Goal: Information Seeking & Learning: Learn about a topic

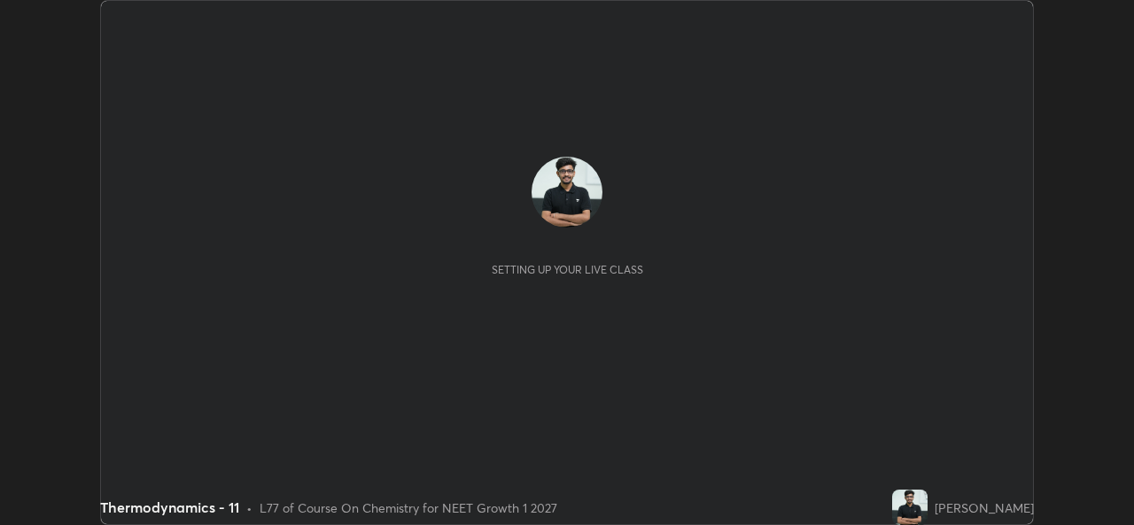
scroll to position [525, 1133]
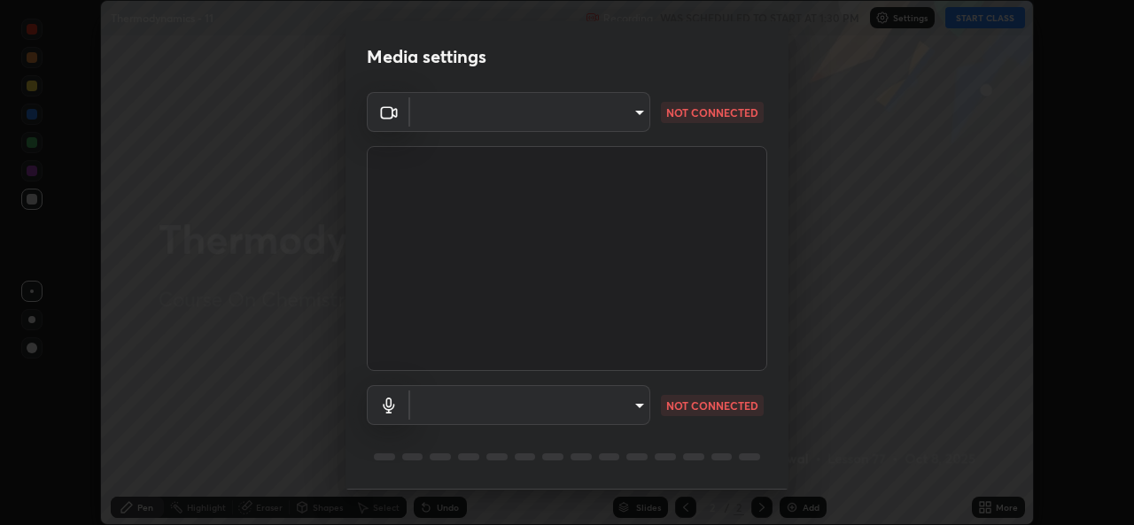
type input "543f6dd7cf1c6d0aa6bd558e202a88d07b5a4d761673354d02a604c193450d79"
type input "99848f2a9d109760ec62b66e2f255c73a791916cfc686045695a6d5e2156f403"
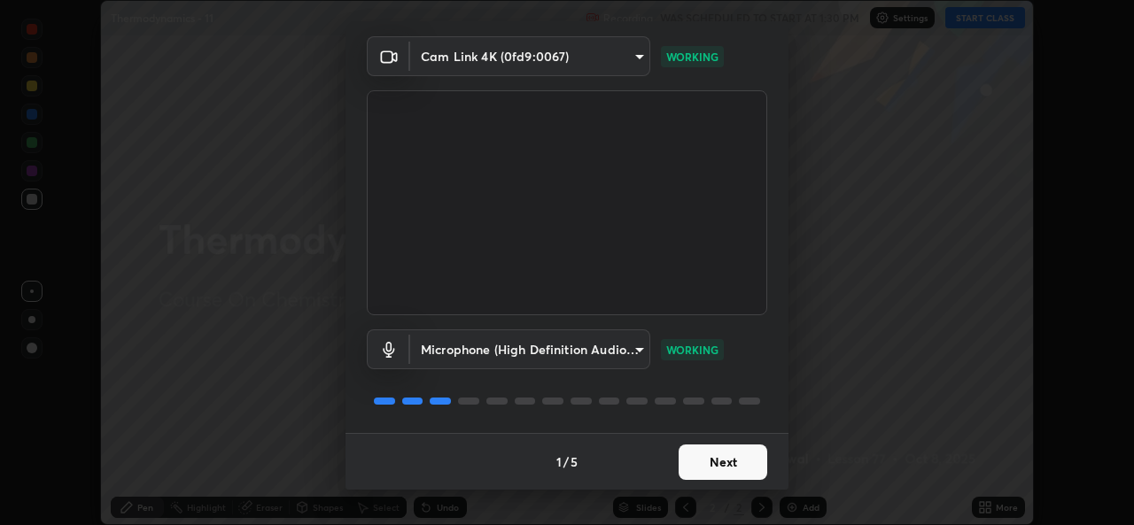
scroll to position [54, 0]
click at [724, 476] on button "Next" at bounding box center [722, 463] width 89 height 35
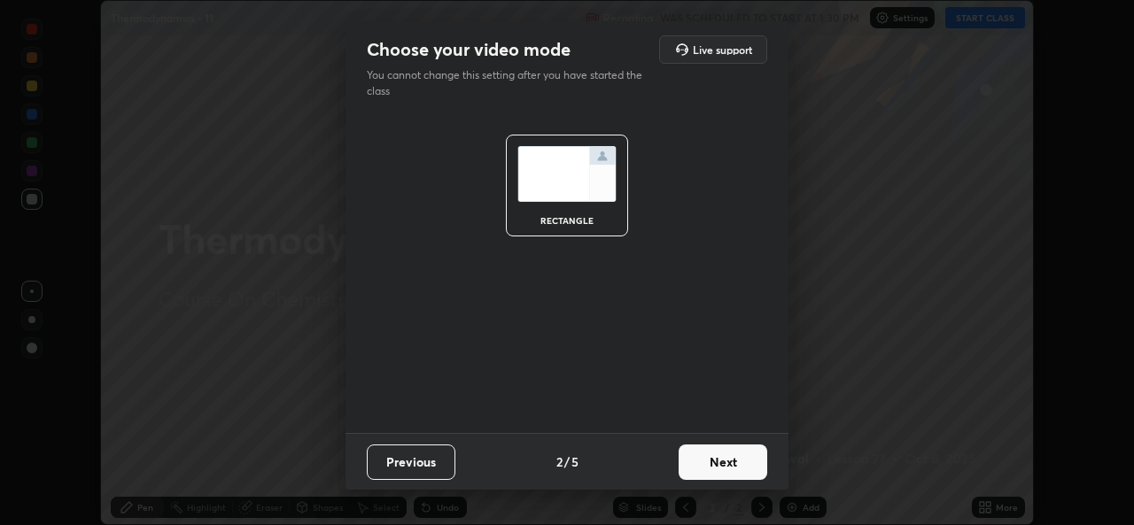
scroll to position [0, 0]
click at [732, 475] on button "Next" at bounding box center [722, 462] width 89 height 35
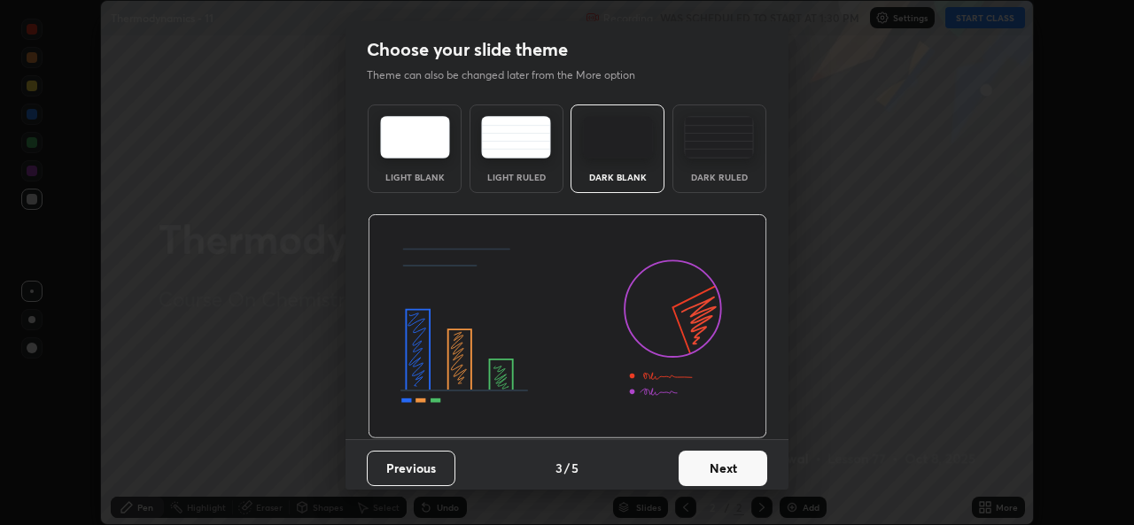
click at [722, 476] on button "Next" at bounding box center [722, 468] width 89 height 35
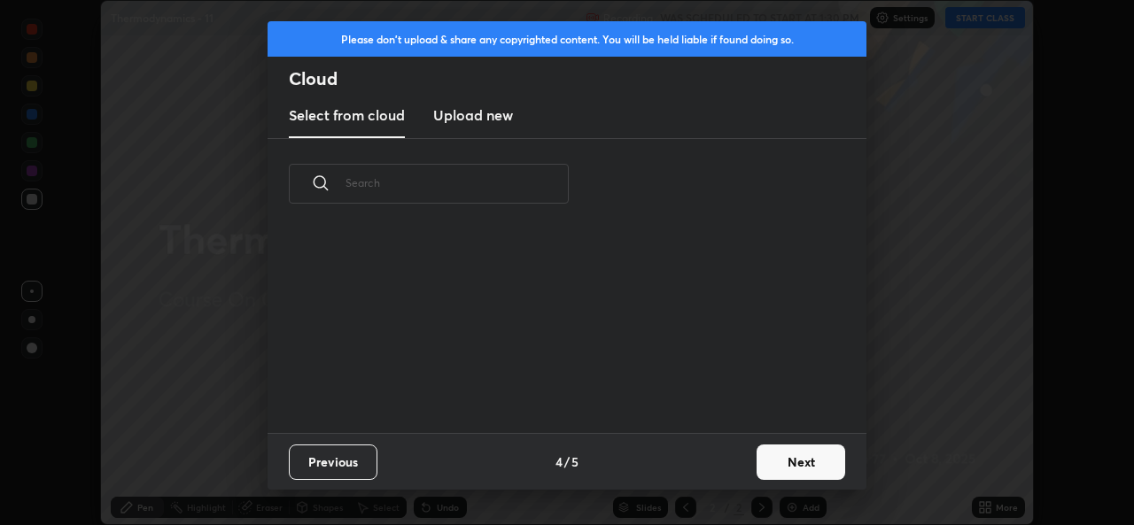
scroll to position [204, 569]
click at [787, 469] on button "Next" at bounding box center [800, 462] width 89 height 35
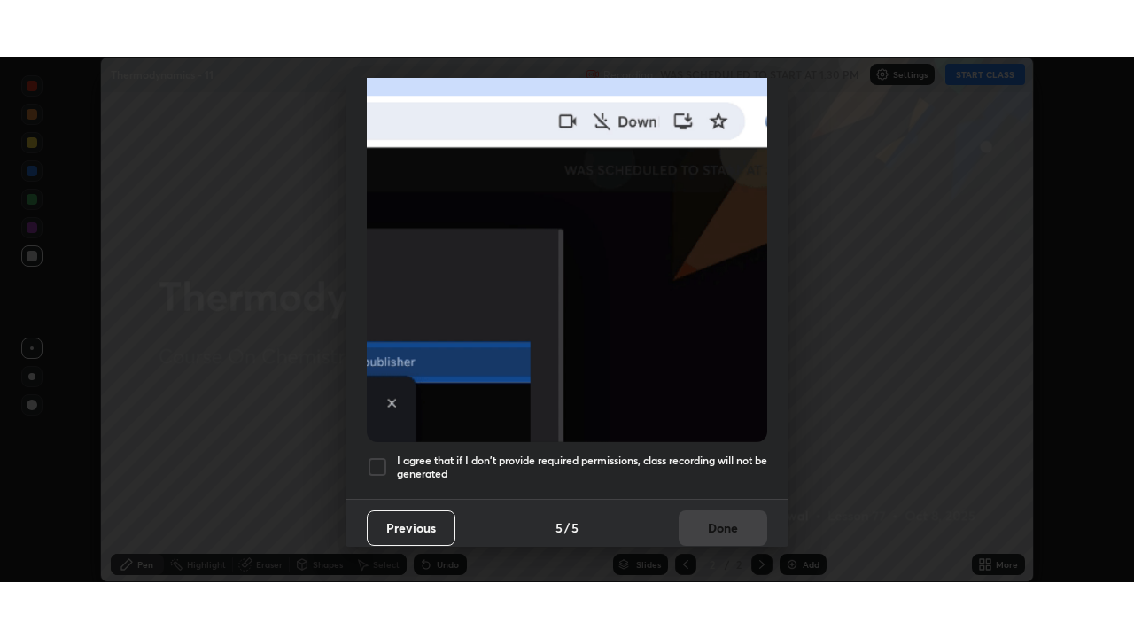
scroll to position [415, 0]
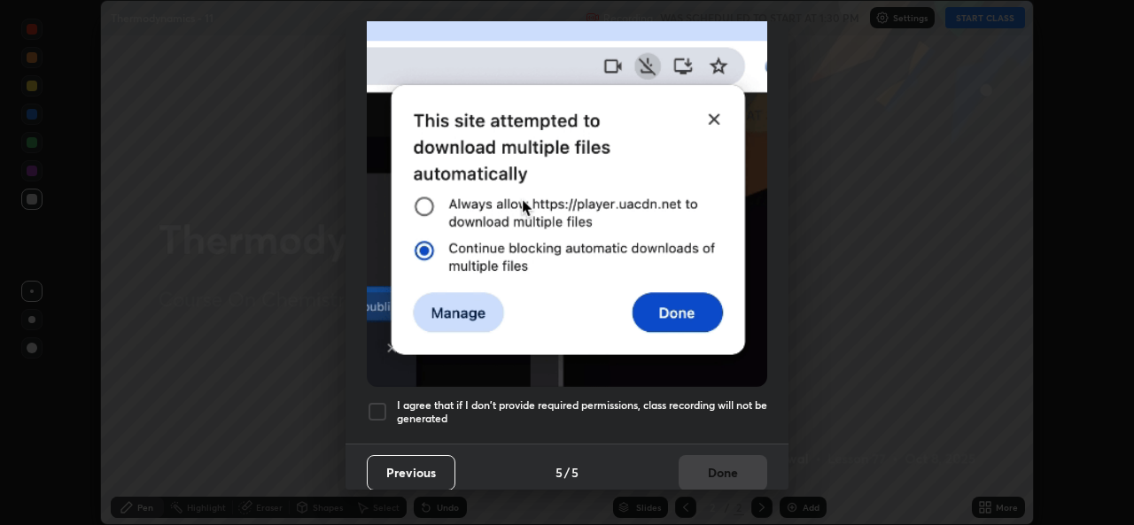
click at [371, 403] on div at bounding box center [377, 411] width 21 height 21
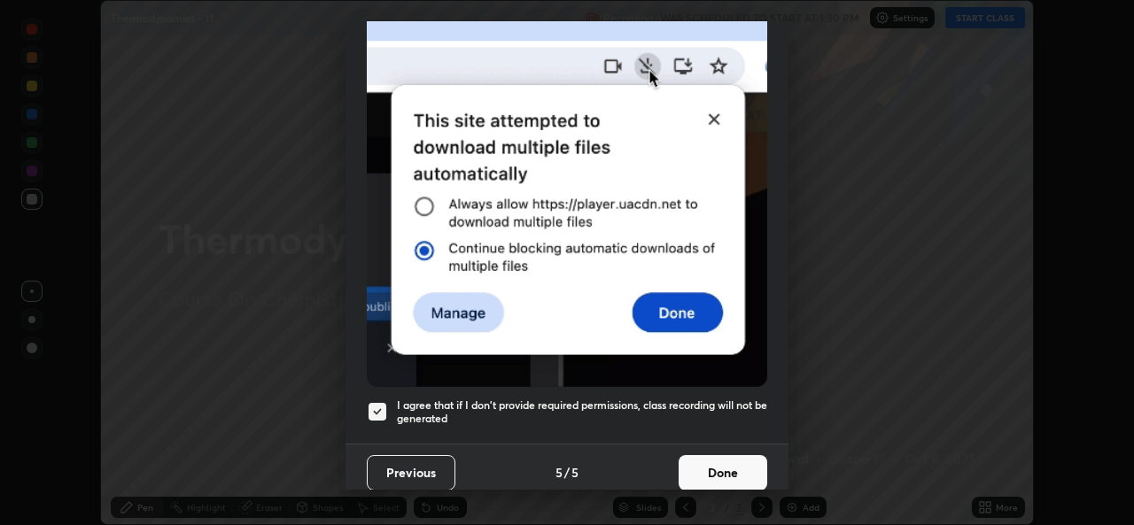
click at [738, 469] on button "Done" at bounding box center [722, 472] width 89 height 35
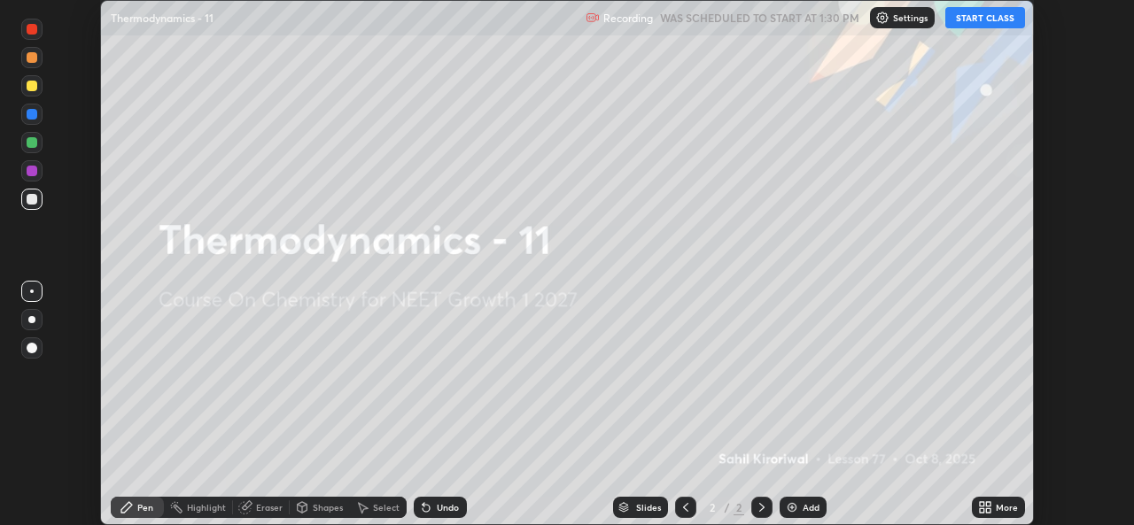
click at [986, 504] on icon at bounding box center [988, 504] width 4 height 4
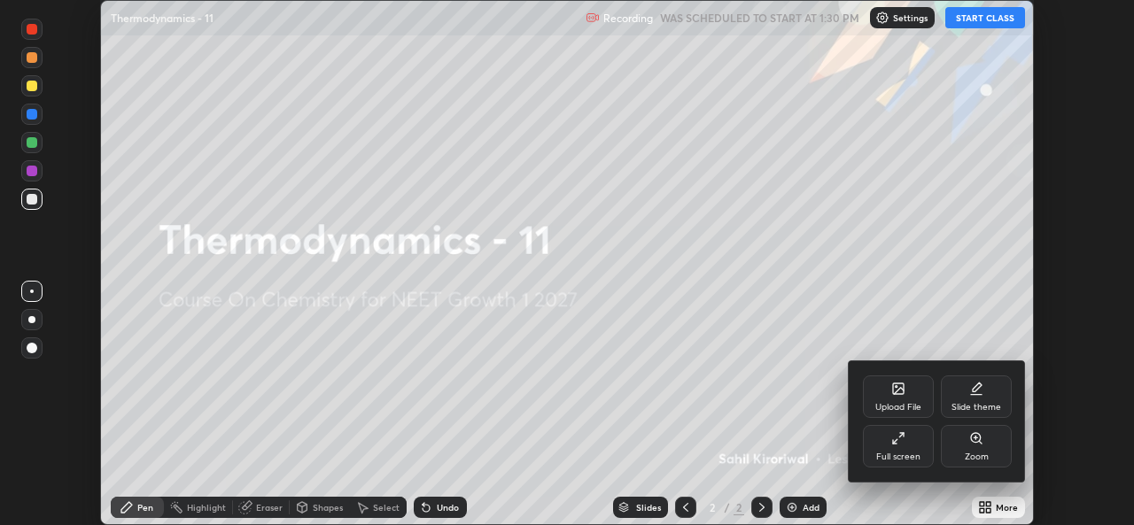
click at [898, 445] on div "Full screen" at bounding box center [898, 446] width 71 height 43
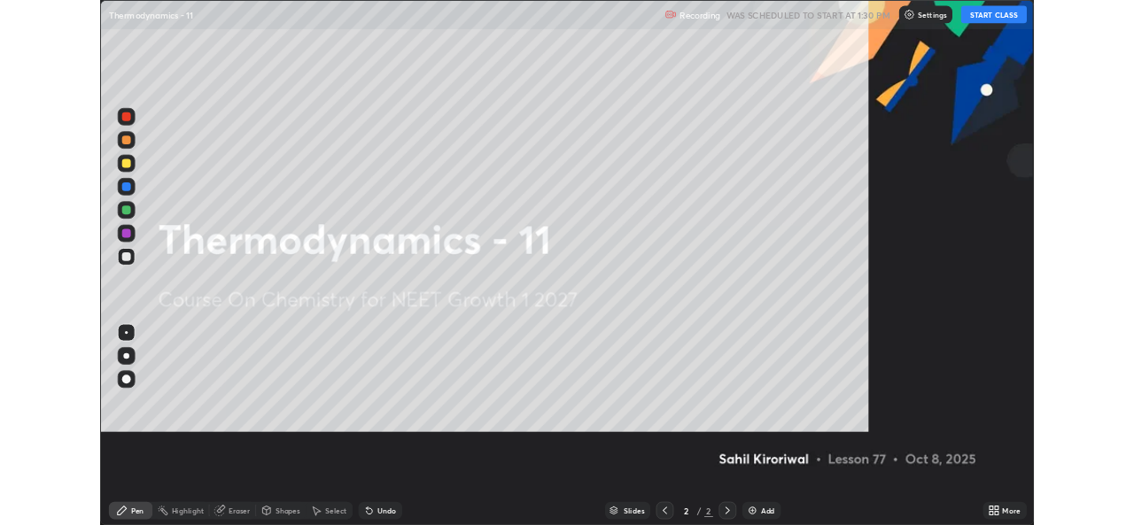
scroll to position [638, 1134]
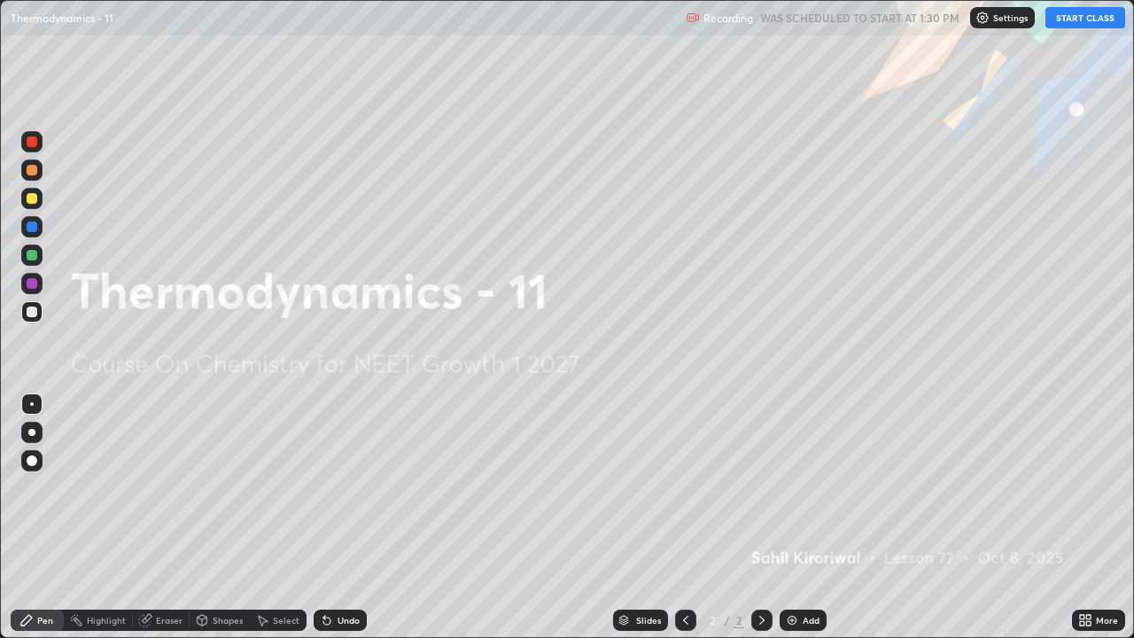
click at [1096, 17] on button "START CLASS" at bounding box center [1085, 17] width 80 height 21
click at [803, 524] on div "Add" at bounding box center [810, 620] width 17 height 9
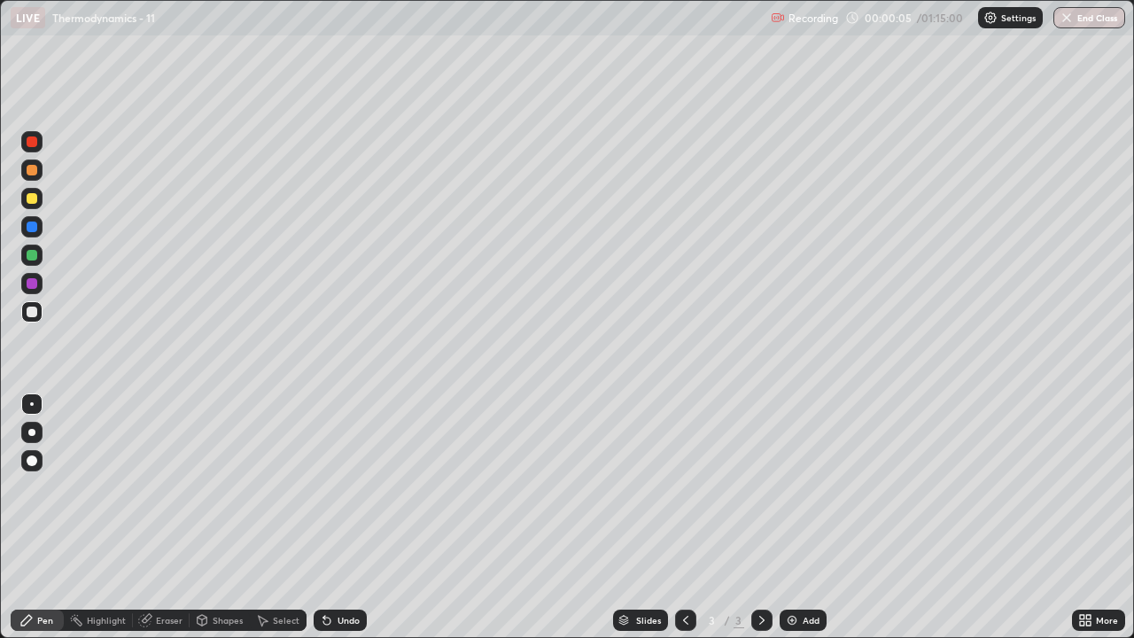
click at [33, 203] on div at bounding box center [32, 198] width 11 height 11
click at [36, 202] on div at bounding box center [31, 198] width 21 height 21
click at [341, 524] on div "Undo" at bounding box center [348, 620] width 22 height 9
click at [222, 524] on div "Shapes" at bounding box center [228, 620] width 30 height 9
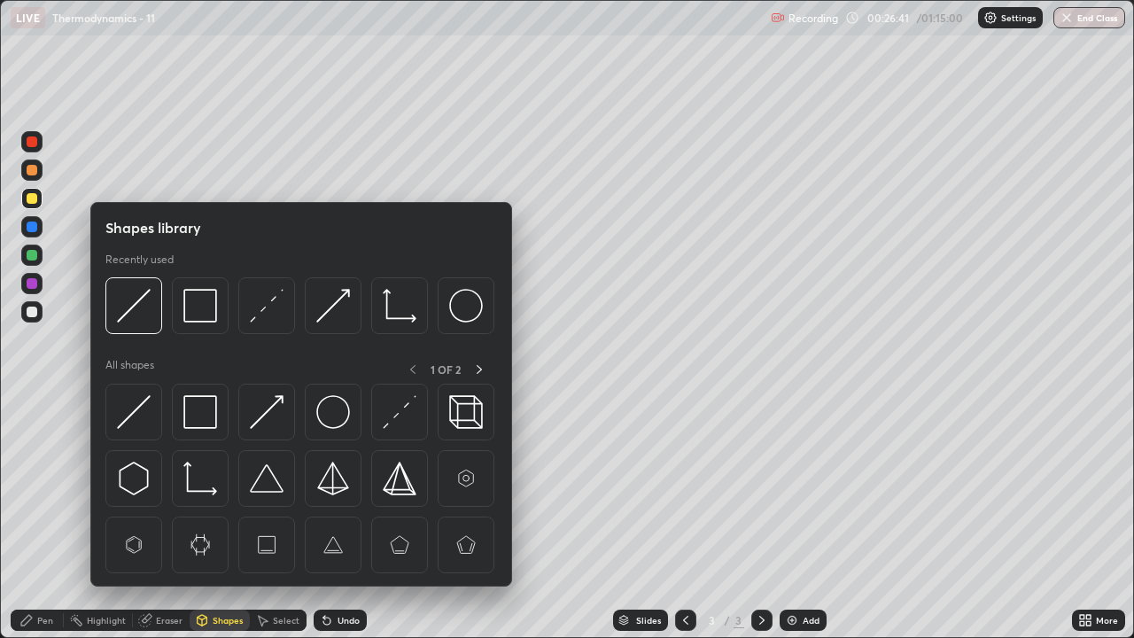
click at [284, 524] on div "Select" at bounding box center [286, 620] width 27 height 9
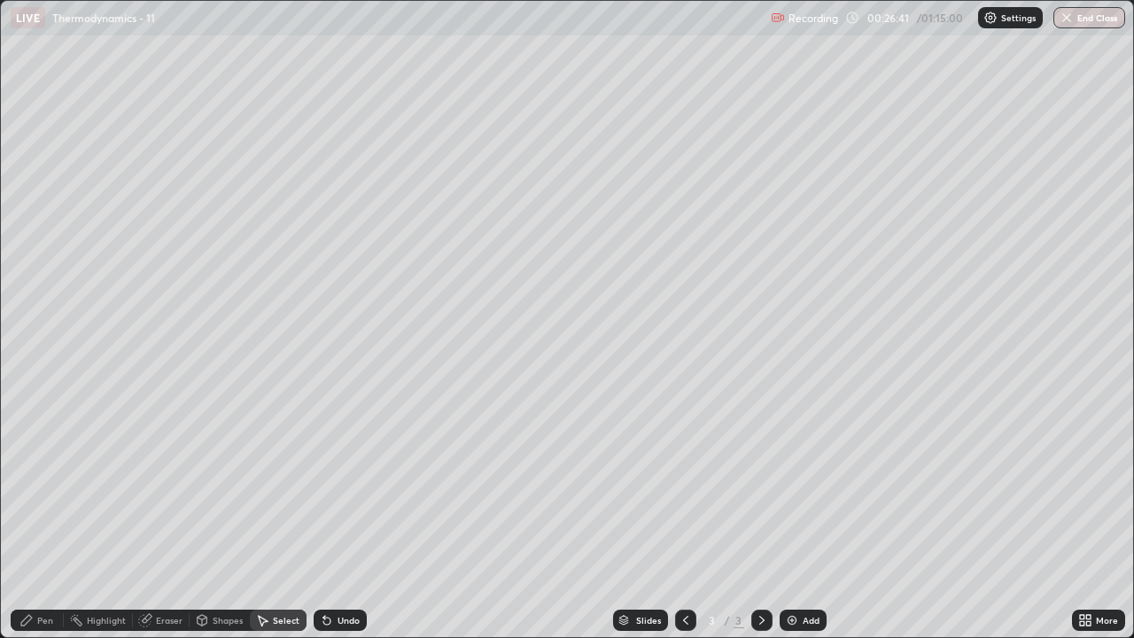
click at [206, 524] on icon at bounding box center [202, 620] width 14 height 14
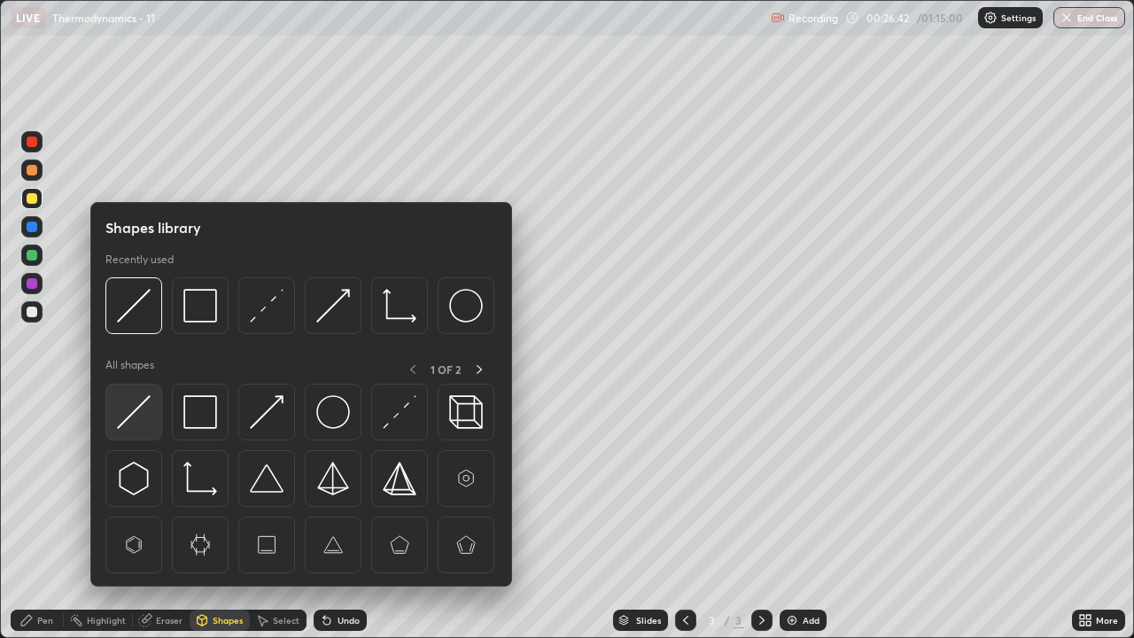
click at [144, 408] on img at bounding box center [134, 412] width 34 height 34
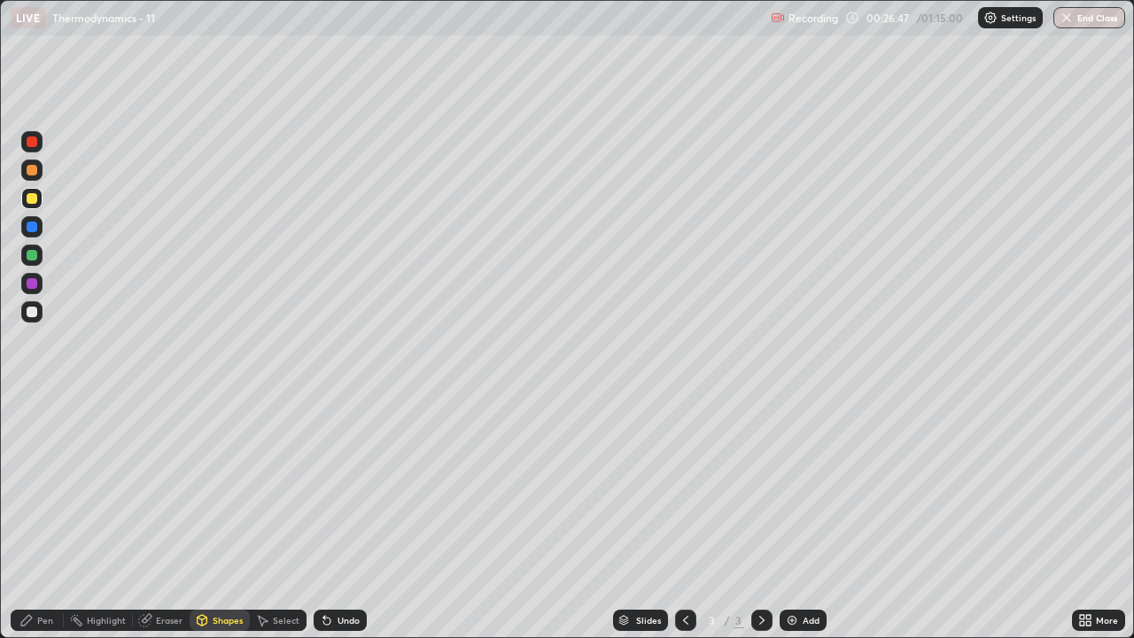
click at [37, 524] on div "Pen" at bounding box center [45, 620] width 16 height 9
click at [341, 524] on div "Undo" at bounding box center [348, 620] width 22 height 9
click at [341, 524] on div "Undo" at bounding box center [340, 619] width 53 height 21
click at [160, 524] on div "Eraser" at bounding box center [161, 619] width 57 height 21
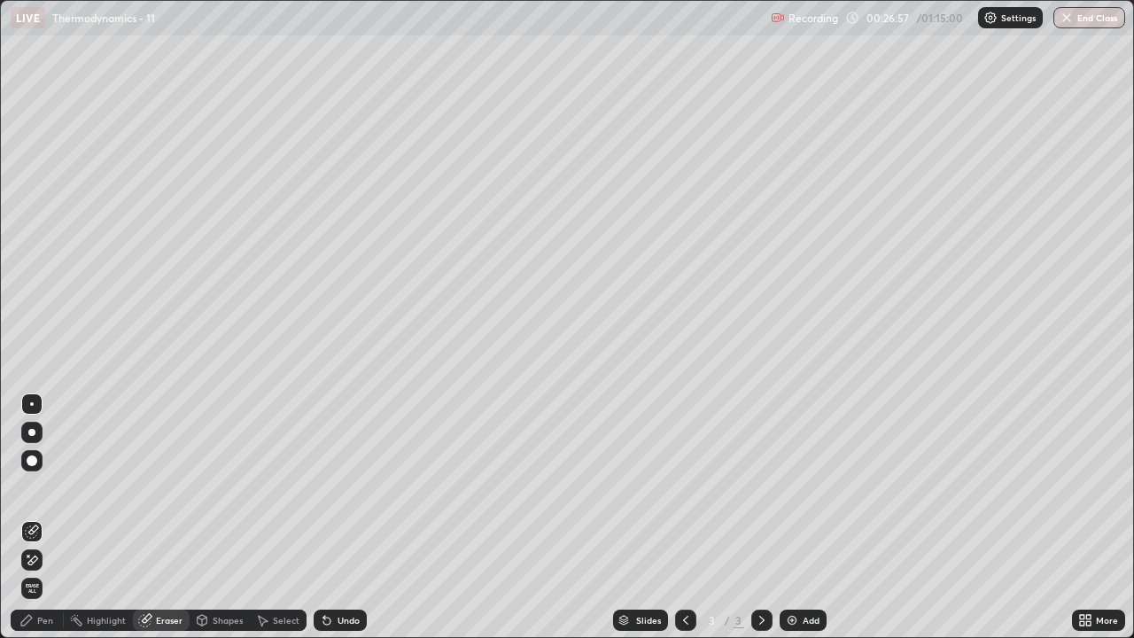
click at [107, 524] on div "Highlight" at bounding box center [106, 620] width 39 height 9
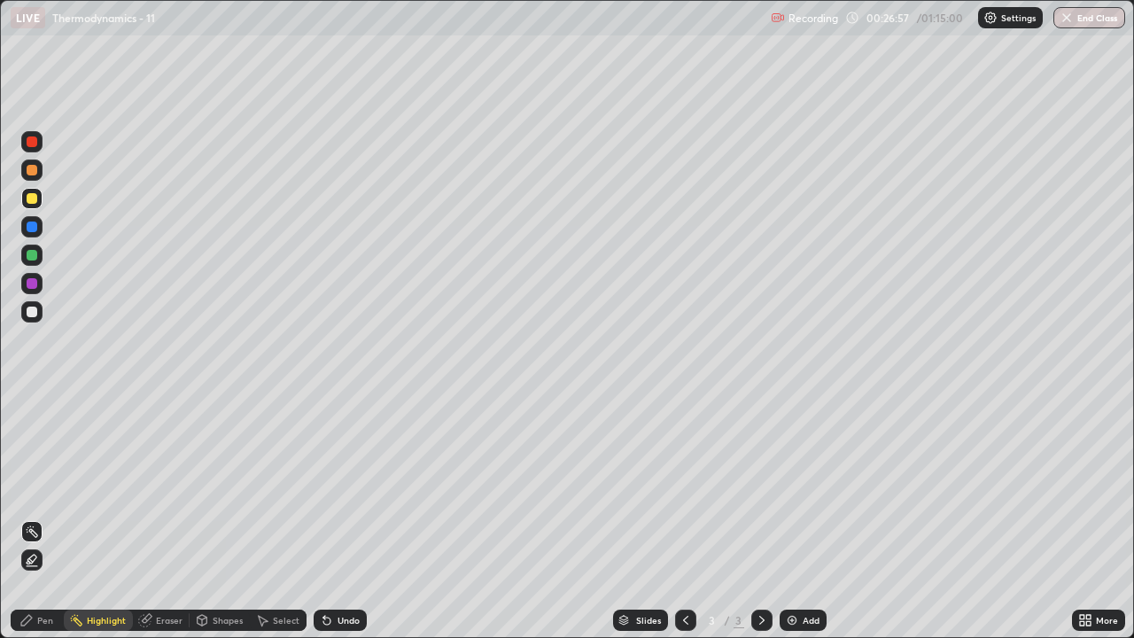
click at [216, 524] on div "Shapes" at bounding box center [228, 620] width 30 height 9
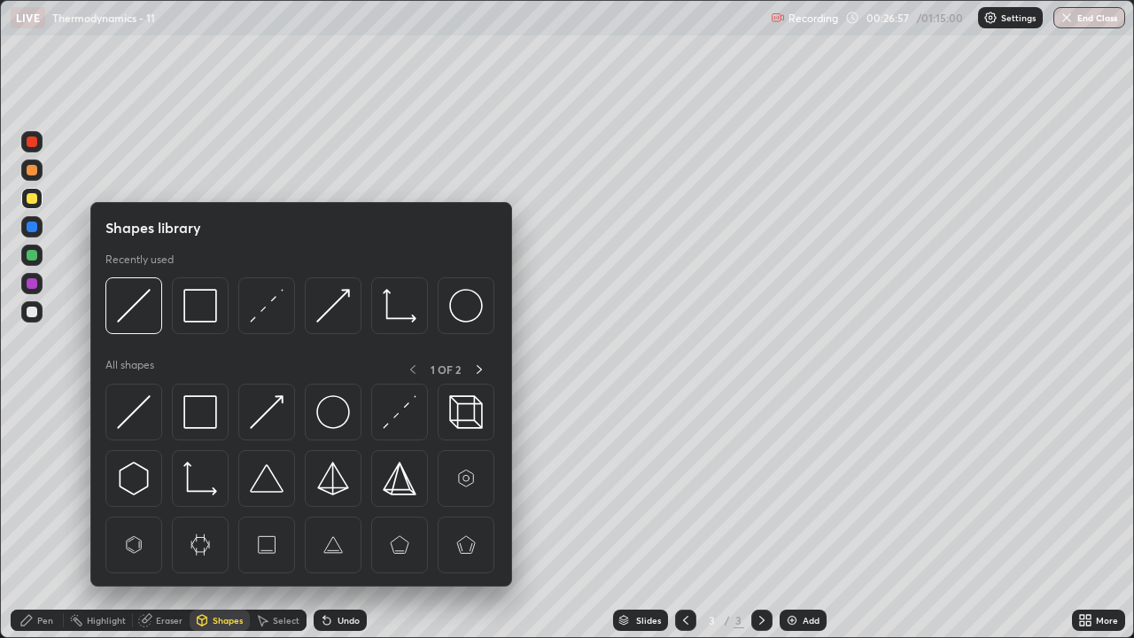
click at [270, 524] on div "Select" at bounding box center [278, 619] width 57 height 21
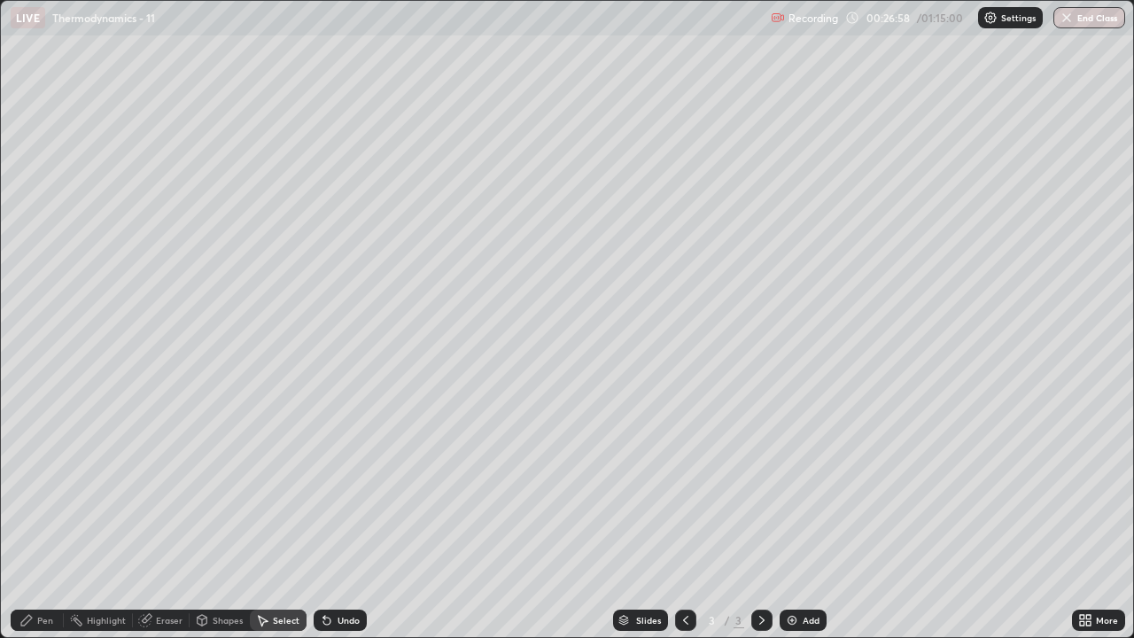
click at [227, 524] on div "Shapes" at bounding box center [228, 620] width 30 height 9
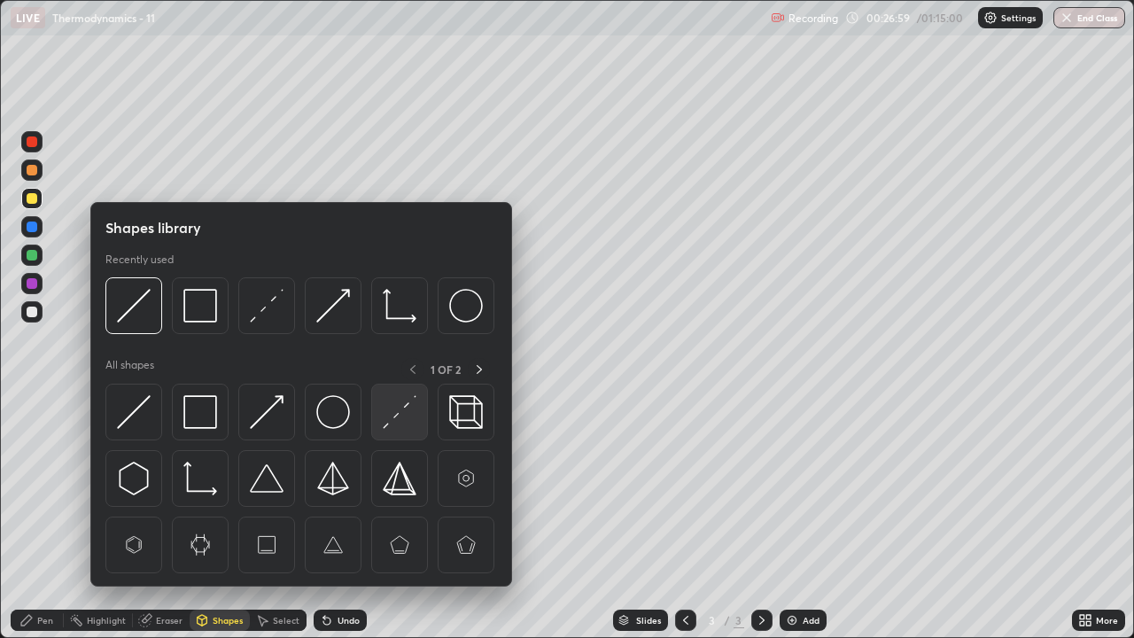
click at [401, 414] on img at bounding box center [400, 412] width 34 height 34
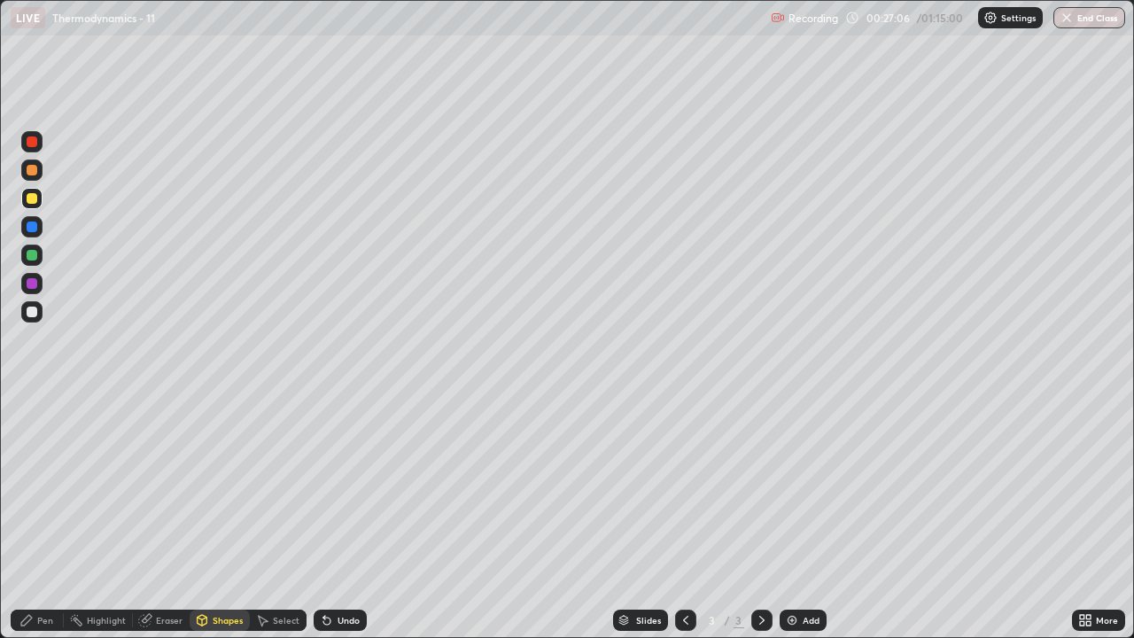
click at [35, 524] on div "Pen" at bounding box center [37, 619] width 53 height 21
click at [279, 524] on div "Select" at bounding box center [286, 620] width 27 height 9
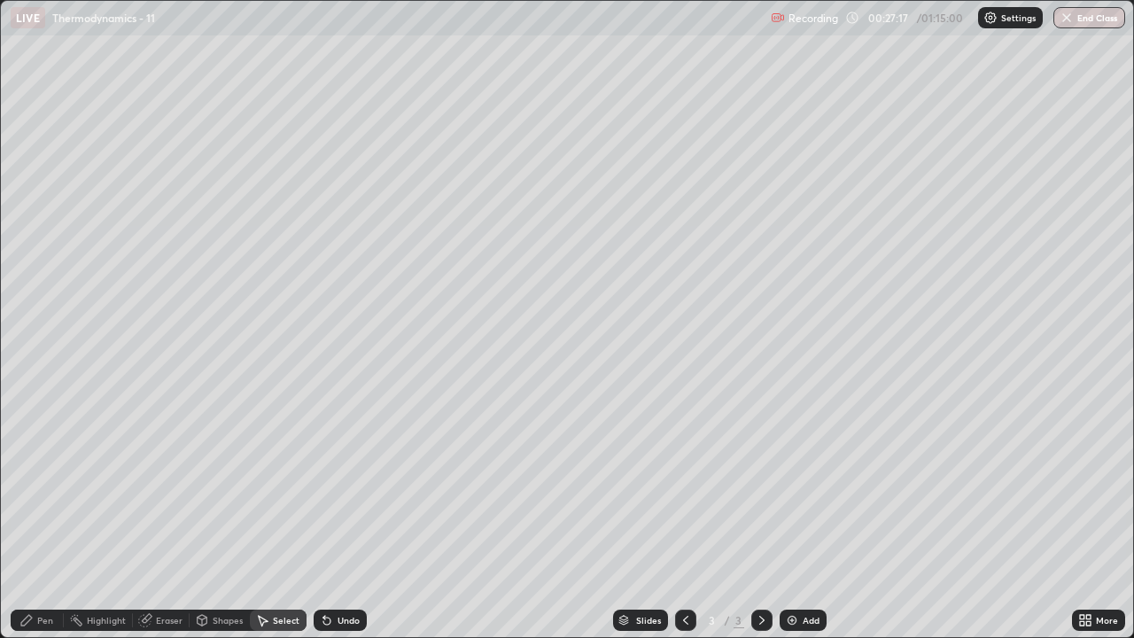
click at [218, 524] on div "Shapes" at bounding box center [228, 620] width 30 height 9
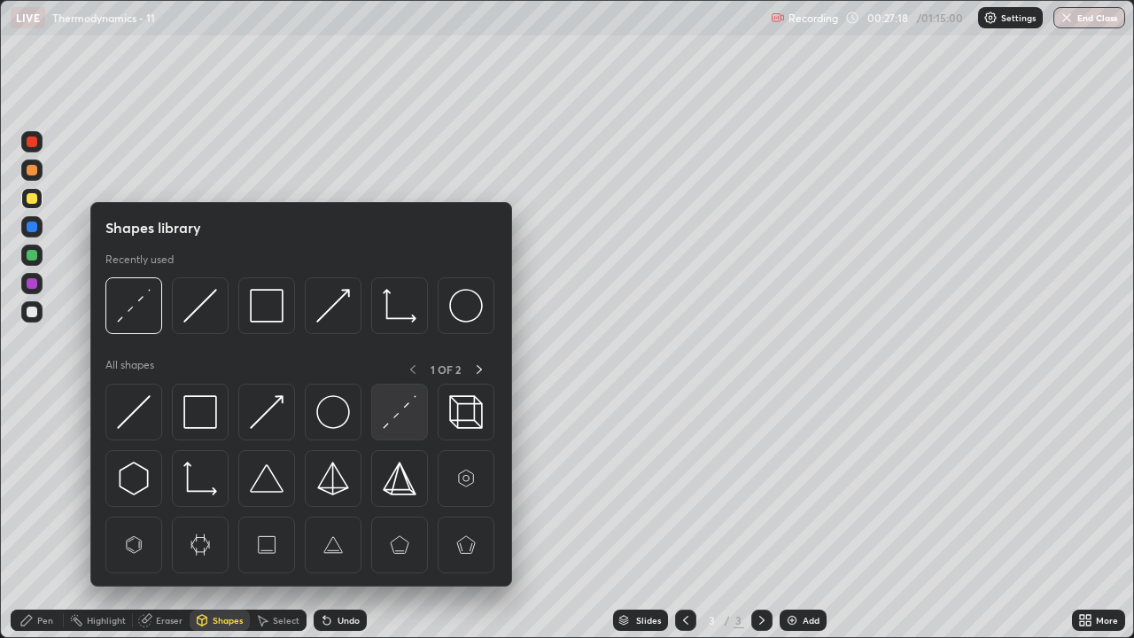
click at [401, 409] on img at bounding box center [400, 412] width 34 height 34
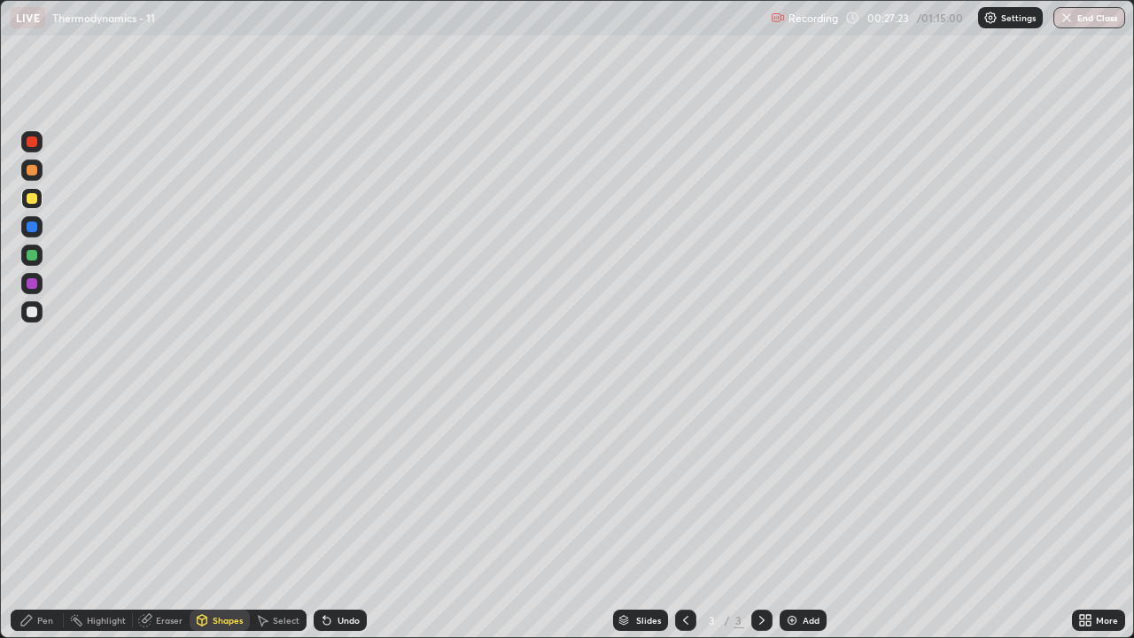
click at [27, 524] on div "Pen" at bounding box center [37, 619] width 53 height 21
click at [329, 524] on div "Undo" at bounding box center [340, 619] width 53 height 21
click at [331, 524] on div "Undo" at bounding box center [340, 619] width 53 height 21
click at [171, 524] on div "Eraser" at bounding box center [169, 620] width 27 height 9
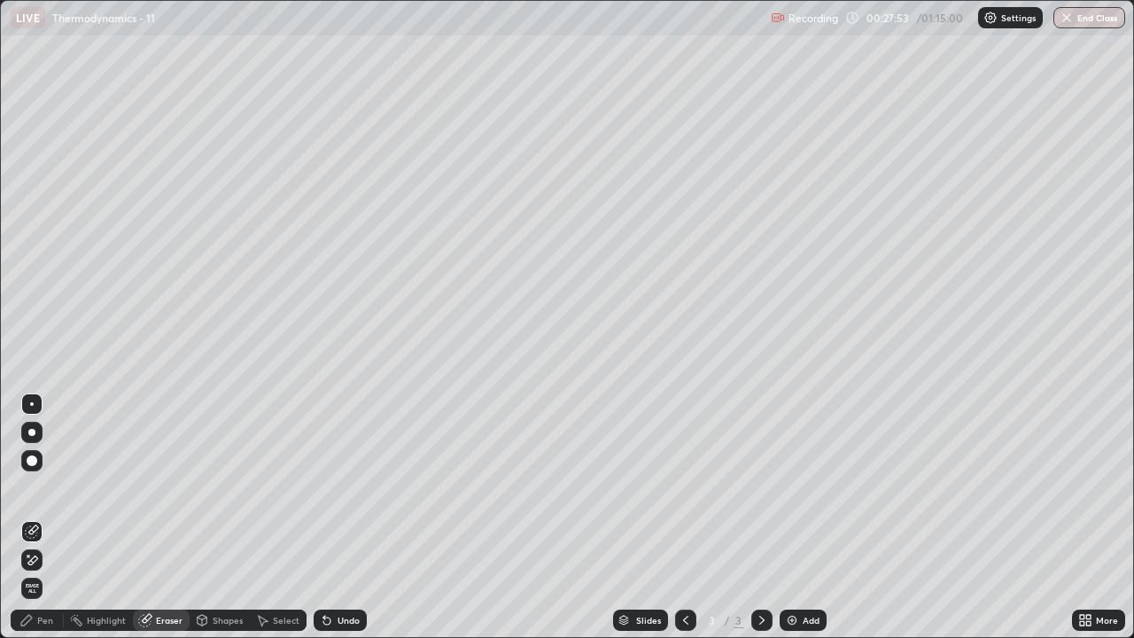
click at [115, 524] on div "Highlight" at bounding box center [106, 620] width 39 height 9
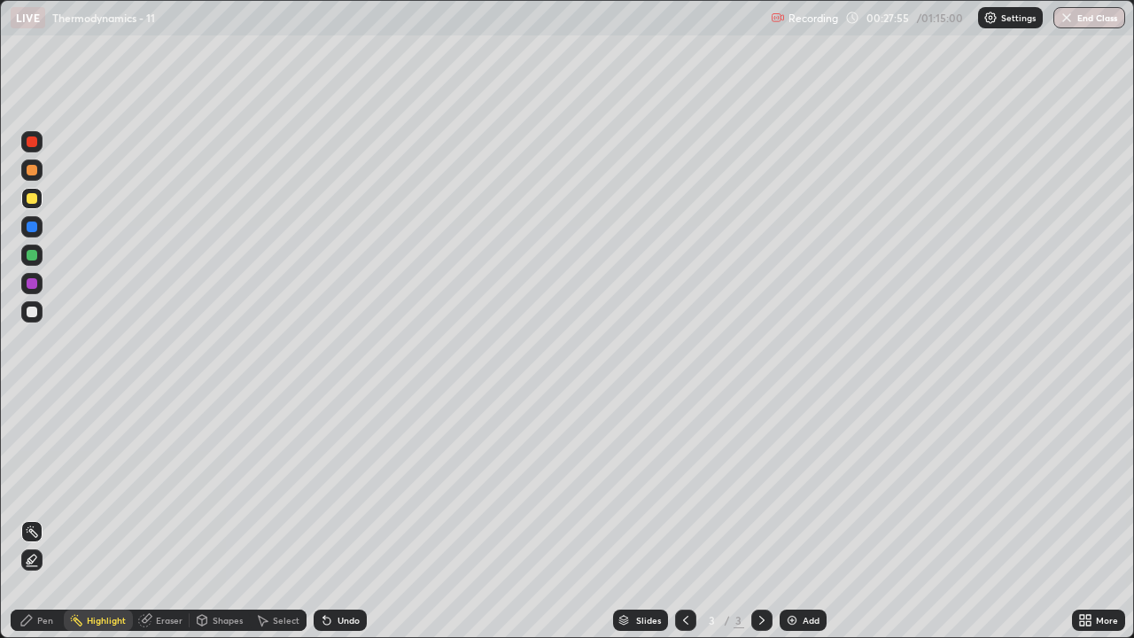
click at [234, 524] on div "Shapes" at bounding box center [220, 619] width 60 height 21
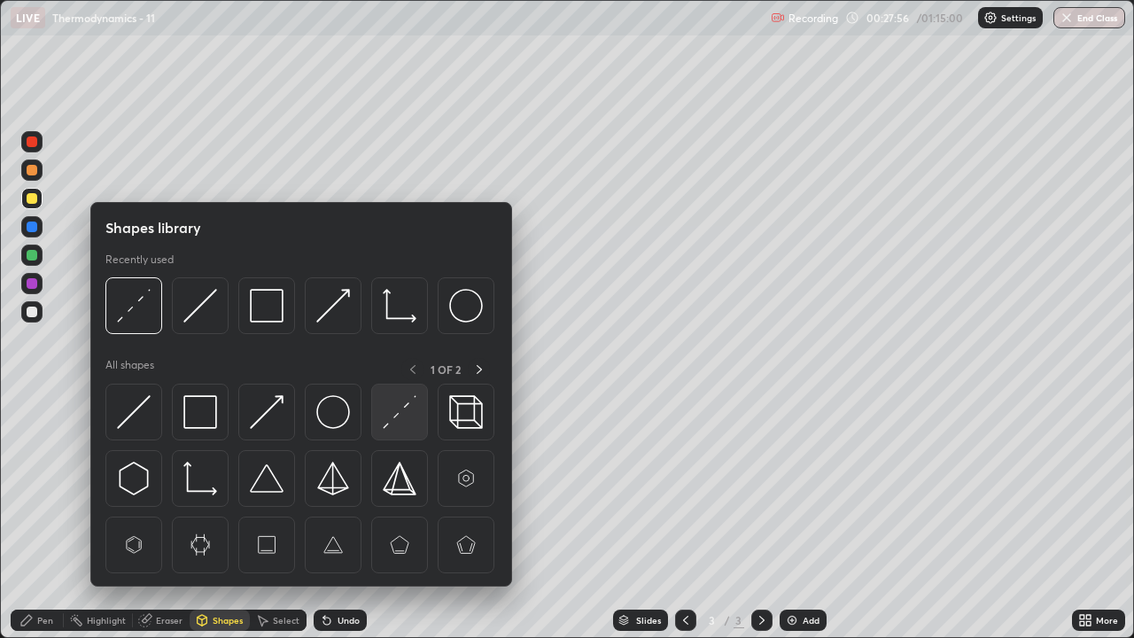
click at [393, 399] on img at bounding box center [400, 412] width 34 height 34
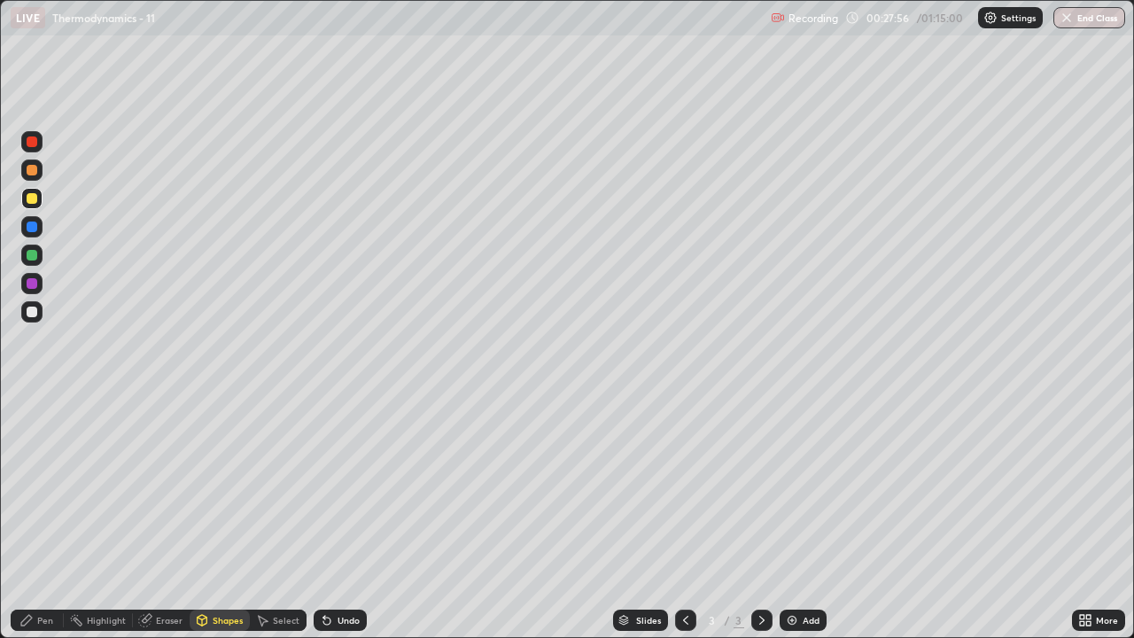
click at [32, 228] on div at bounding box center [32, 226] width 11 height 11
click at [340, 524] on div "Undo" at bounding box center [340, 619] width 53 height 21
click at [344, 524] on div "Undo" at bounding box center [348, 620] width 22 height 9
click at [348, 524] on div "Undo" at bounding box center [348, 620] width 22 height 9
click at [342, 524] on div "Undo" at bounding box center [348, 620] width 22 height 9
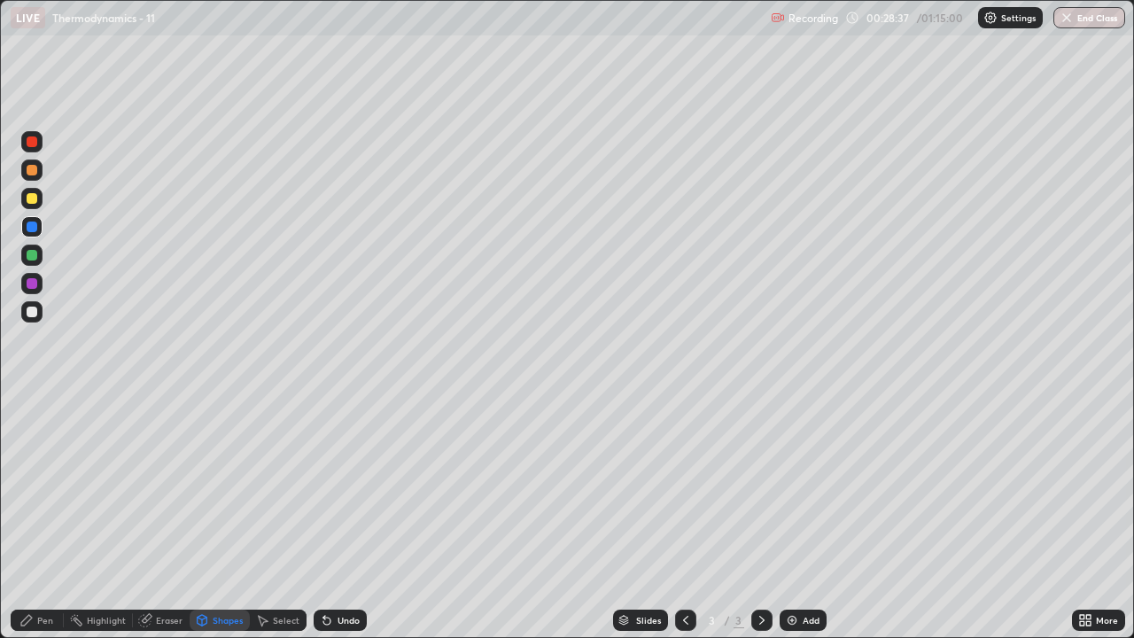
click at [343, 524] on div "Undo" at bounding box center [348, 620] width 22 height 9
click at [346, 524] on div "Undo" at bounding box center [348, 620] width 22 height 9
click at [345, 524] on div "Undo" at bounding box center [348, 620] width 22 height 9
click at [347, 524] on div "Undo" at bounding box center [348, 620] width 22 height 9
click at [347, 524] on div "Undo" at bounding box center [340, 619] width 53 height 21
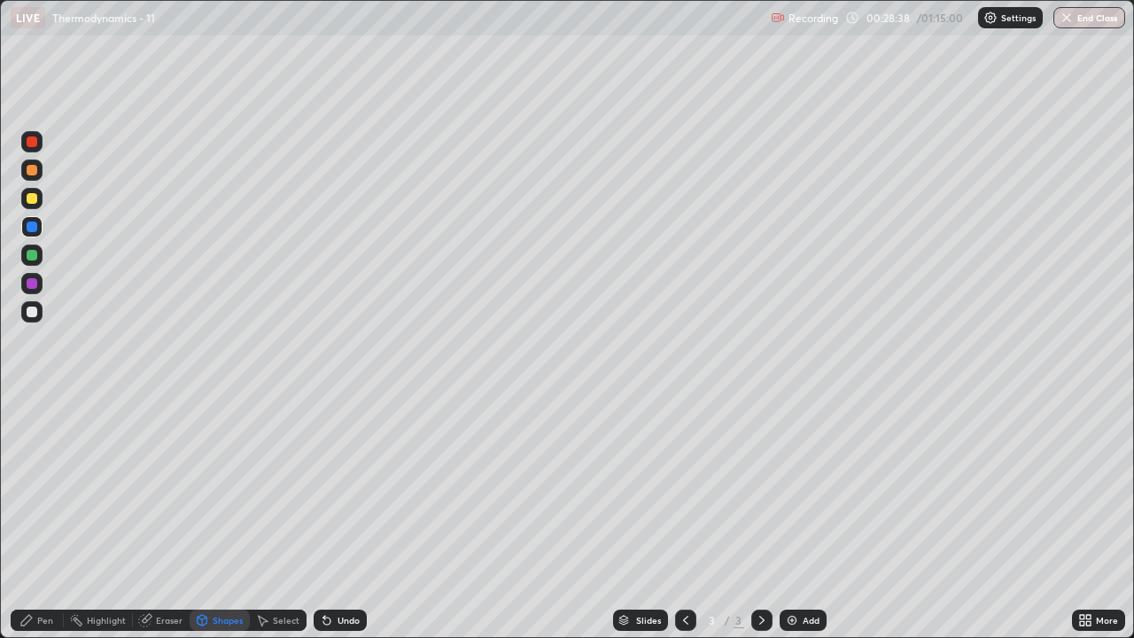
click at [347, 524] on div "Undo" at bounding box center [340, 619] width 53 height 21
click at [43, 524] on div "Pen" at bounding box center [45, 620] width 16 height 9
click at [33, 198] on div at bounding box center [32, 198] width 11 height 11
click at [340, 524] on div "Undo" at bounding box center [348, 620] width 22 height 9
click at [337, 524] on div "Undo" at bounding box center [348, 620] width 22 height 9
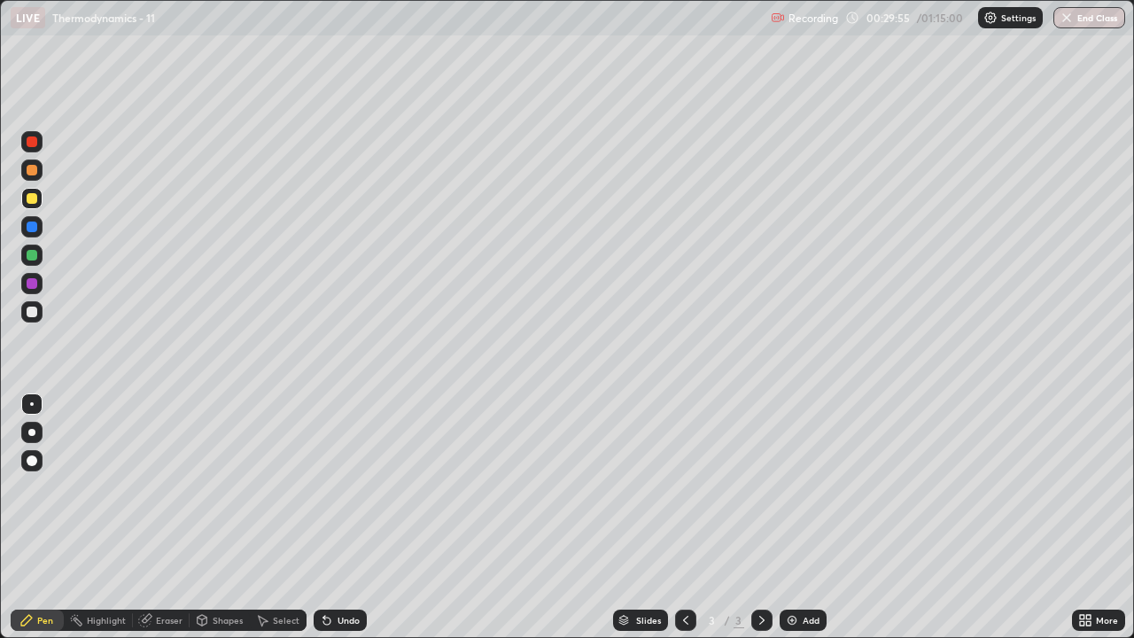
click at [337, 524] on div "Undo" at bounding box center [348, 620] width 22 height 9
click at [338, 524] on div "Undo" at bounding box center [348, 620] width 22 height 9
click at [353, 524] on div "Undo" at bounding box center [340, 619] width 53 height 21
click at [340, 524] on div "Undo" at bounding box center [348, 620] width 22 height 9
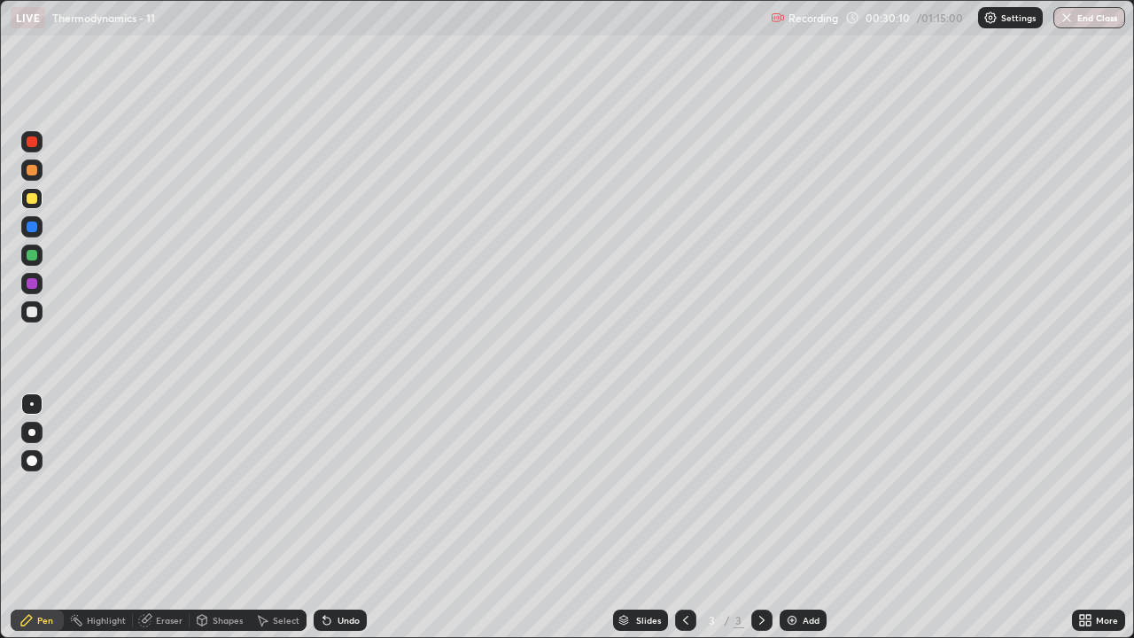
click at [338, 524] on div "Undo" at bounding box center [348, 620] width 22 height 9
click at [337, 524] on div "Undo" at bounding box center [348, 620] width 22 height 9
click at [330, 524] on icon at bounding box center [327, 620] width 14 height 14
click at [809, 524] on div "Add" at bounding box center [810, 620] width 17 height 9
click at [360, 524] on div "Undo" at bounding box center [340, 619] width 53 height 21
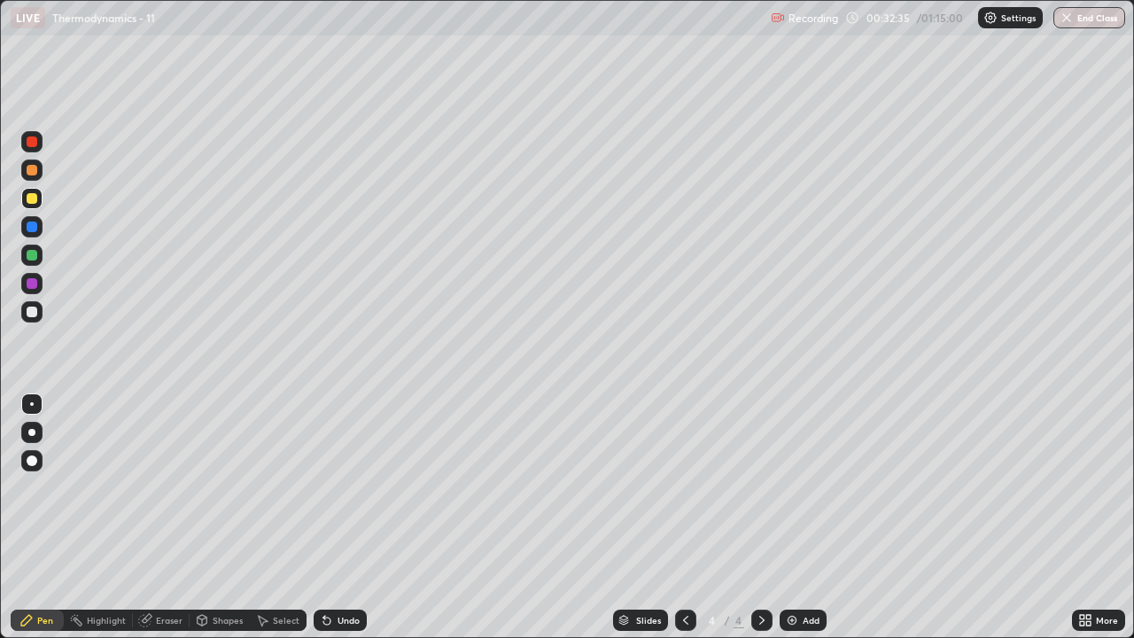
click at [694, 524] on div at bounding box center [685, 619] width 21 height 21
click at [768, 524] on div at bounding box center [761, 619] width 21 height 21
click at [691, 524] on div at bounding box center [685, 619] width 21 height 21
click at [768, 524] on div at bounding box center [761, 619] width 21 height 21
click at [353, 524] on div "Undo" at bounding box center [340, 619] width 53 height 21
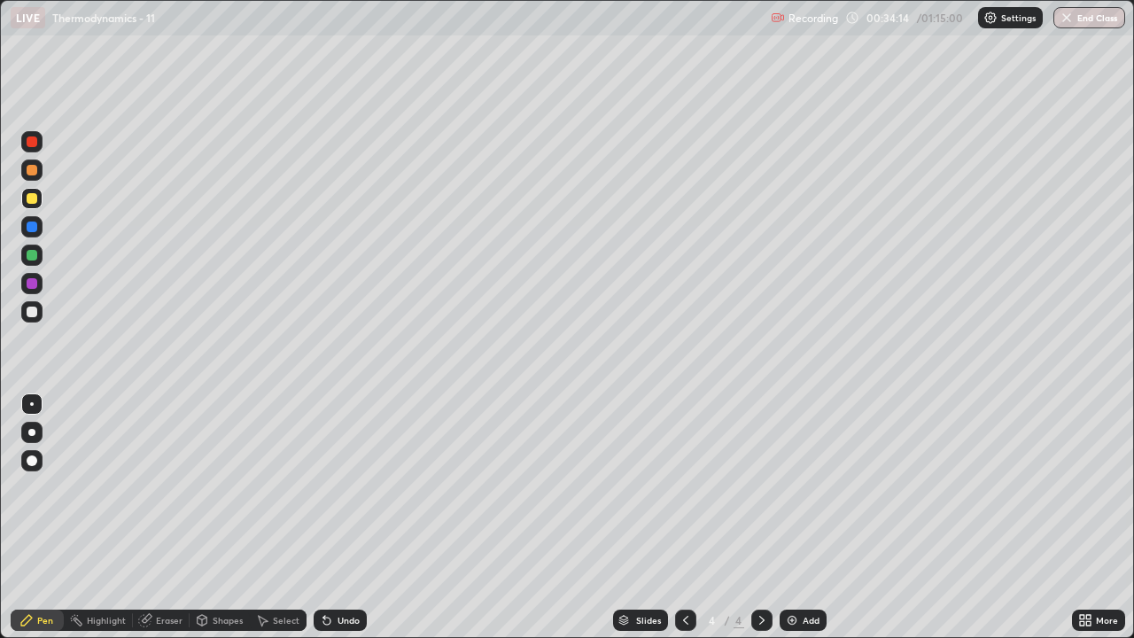
click at [685, 524] on icon at bounding box center [685, 620] width 14 height 14
click at [42, 315] on div at bounding box center [31, 311] width 21 height 21
click at [323, 524] on icon at bounding box center [324, 617] width 2 height 2
click at [334, 524] on div "Undo" at bounding box center [340, 619] width 53 height 21
click at [330, 524] on icon at bounding box center [327, 620] width 14 height 14
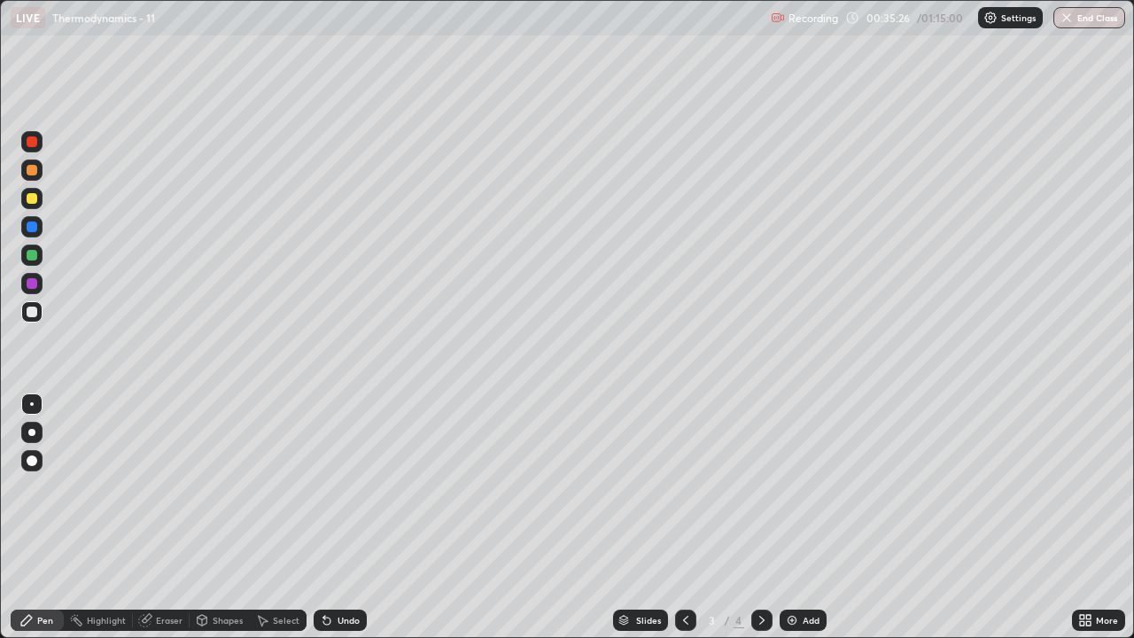
click at [331, 524] on icon at bounding box center [327, 620] width 14 height 14
click at [331, 524] on div "Undo" at bounding box center [340, 619] width 53 height 21
click at [334, 524] on div "Undo" at bounding box center [340, 619] width 53 height 21
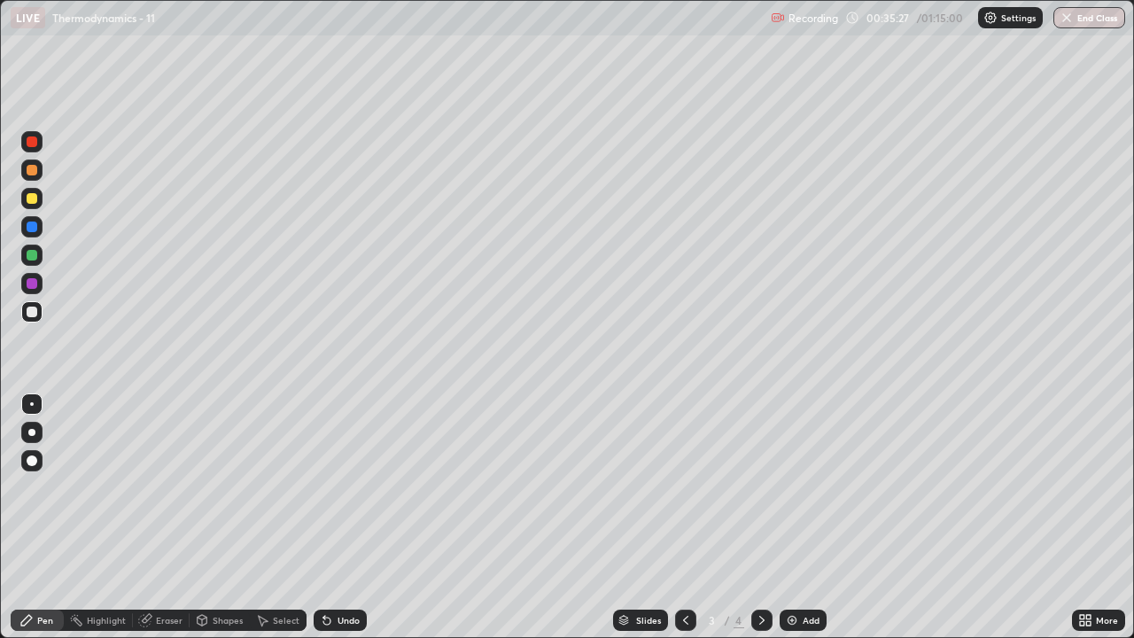
click at [334, 524] on div "Undo" at bounding box center [340, 619] width 53 height 21
click at [333, 524] on div "Undo" at bounding box center [340, 619] width 53 height 21
click at [330, 524] on div "Undo" at bounding box center [340, 619] width 53 height 21
click at [329, 524] on div "Undo" at bounding box center [340, 619] width 53 height 21
click at [332, 524] on div "Undo" at bounding box center [340, 619] width 53 height 21
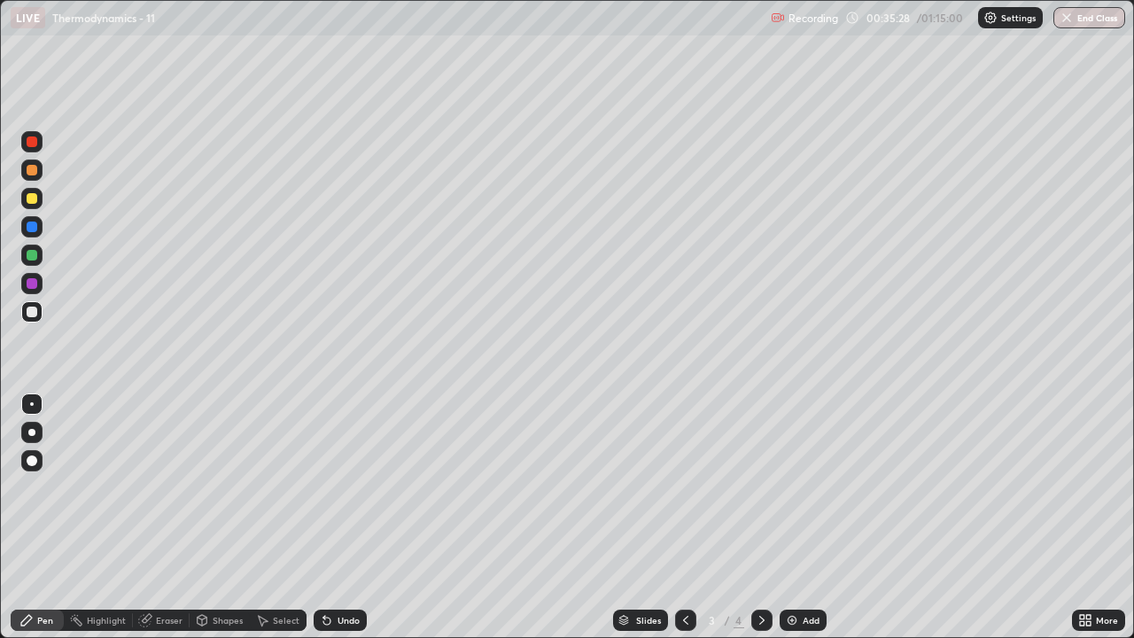
click at [333, 524] on div "Undo" at bounding box center [340, 619] width 53 height 21
click at [335, 524] on div "Undo" at bounding box center [340, 619] width 53 height 21
click at [337, 524] on div "Undo" at bounding box center [340, 619] width 53 height 21
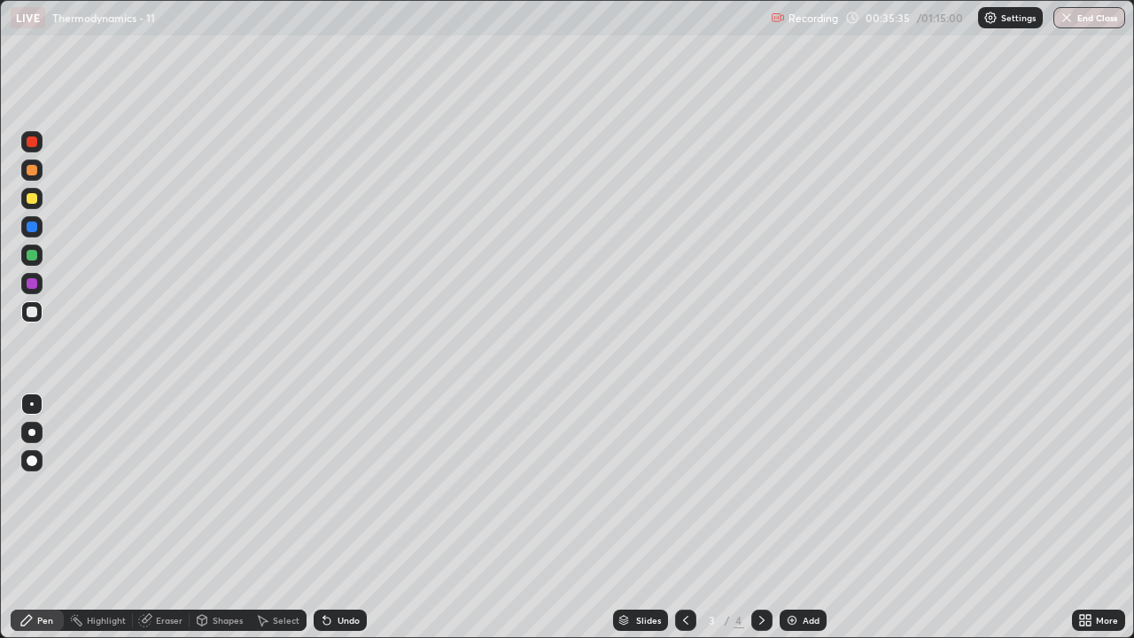
click at [767, 524] on div at bounding box center [761, 619] width 21 height 21
click at [814, 524] on div "Add" at bounding box center [810, 620] width 17 height 9
click at [353, 524] on div "Undo" at bounding box center [348, 620] width 22 height 9
click at [354, 524] on div "Undo" at bounding box center [348, 620] width 22 height 9
click at [353, 524] on div "Undo" at bounding box center [340, 619] width 53 height 21
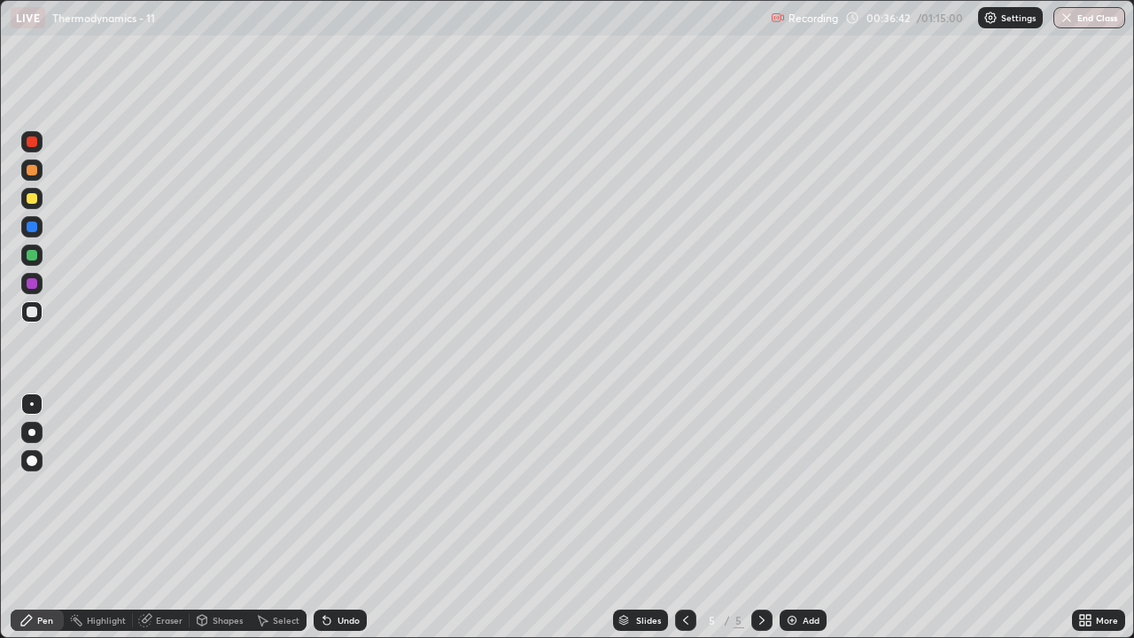
click at [759, 524] on div at bounding box center [761, 619] width 21 height 21
click at [684, 524] on icon at bounding box center [685, 620] width 14 height 14
click at [685, 524] on icon at bounding box center [685, 620] width 5 height 9
click at [756, 524] on div at bounding box center [761, 619] width 21 height 35
click at [758, 524] on div at bounding box center [761, 619] width 21 height 21
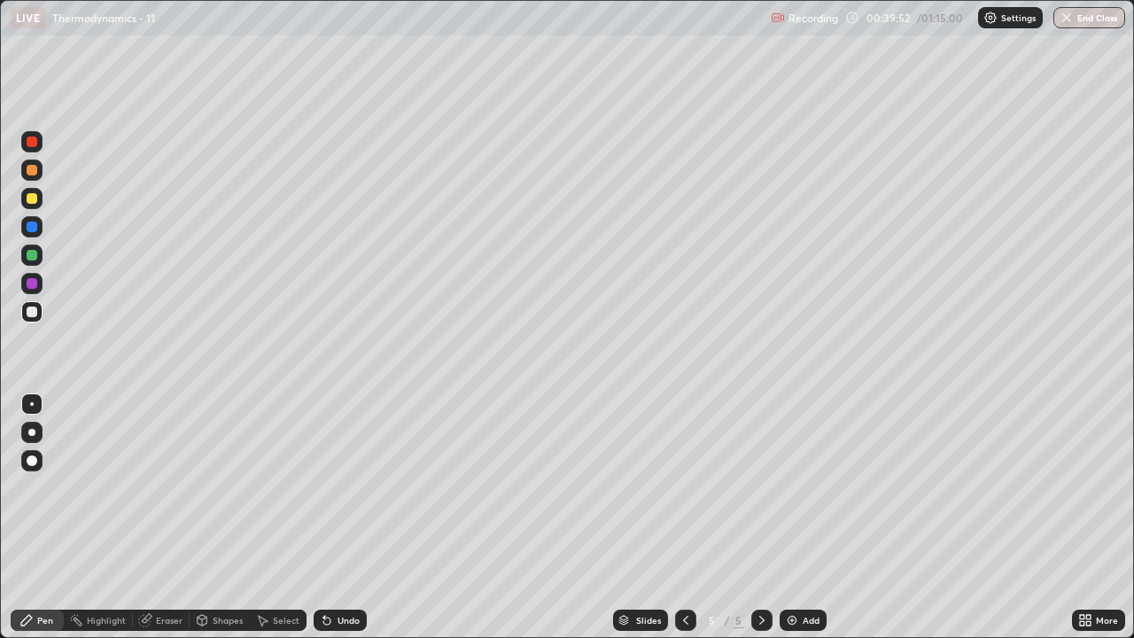
click at [801, 524] on div "Add" at bounding box center [802, 619] width 47 height 21
click at [341, 524] on div "Undo" at bounding box center [348, 620] width 22 height 9
click at [343, 524] on div "Undo" at bounding box center [348, 620] width 22 height 9
click at [345, 524] on div "Undo" at bounding box center [348, 620] width 22 height 9
click at [333, 524] on div "Undo" at bounding box center [340, 619] width 53 height 21
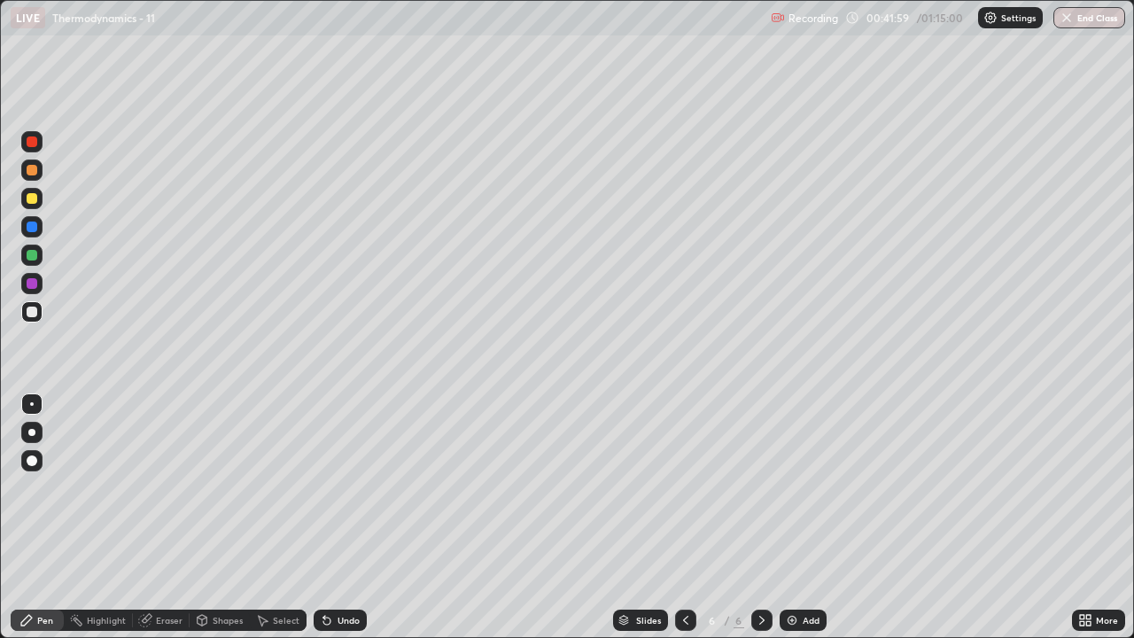
click at [331, 524] on div "Undo" at bounding box center [340, 619] width 53 height 21
click at [348, 524] on div "Undo" at bounding box center [340, 619] width 53 height 21
click at [344, 524] on div "Undo" at bounding box center [340, 619] width 53 height 21
click at [343, 524] on div "Undo" at bounding box center [340, 619] width 53 height 21
click at [33, 312] on div at bounding box center [32, 311] width 11 height 11
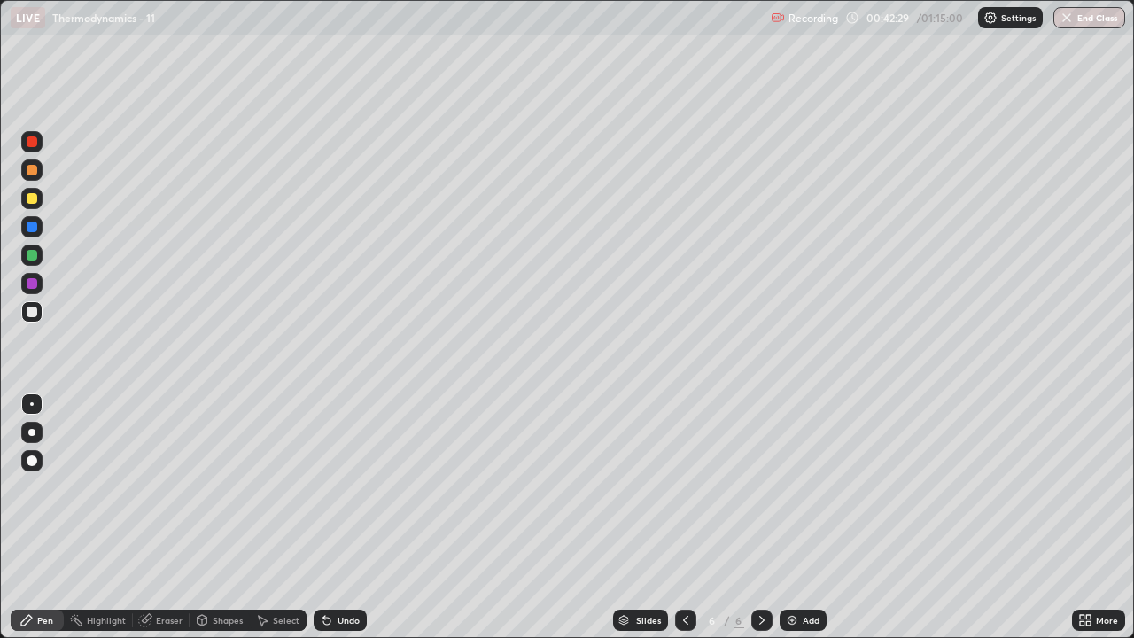
click at [31, 283] on div at bounding box center [32, 283] width 11 height 11
click at [352, 524] on div "Undo" at bounding box center [340, 619] width 53 height 21
click at [341, 524] on div "Undo" at bounding box center [348, 620] width 22 height 9
click at [337, 524] on div "Undo" at bounding box center [348, 620] width 22 height 9
click at [328, 524] on icon at bounding box center [327, 620] width 14 height 14
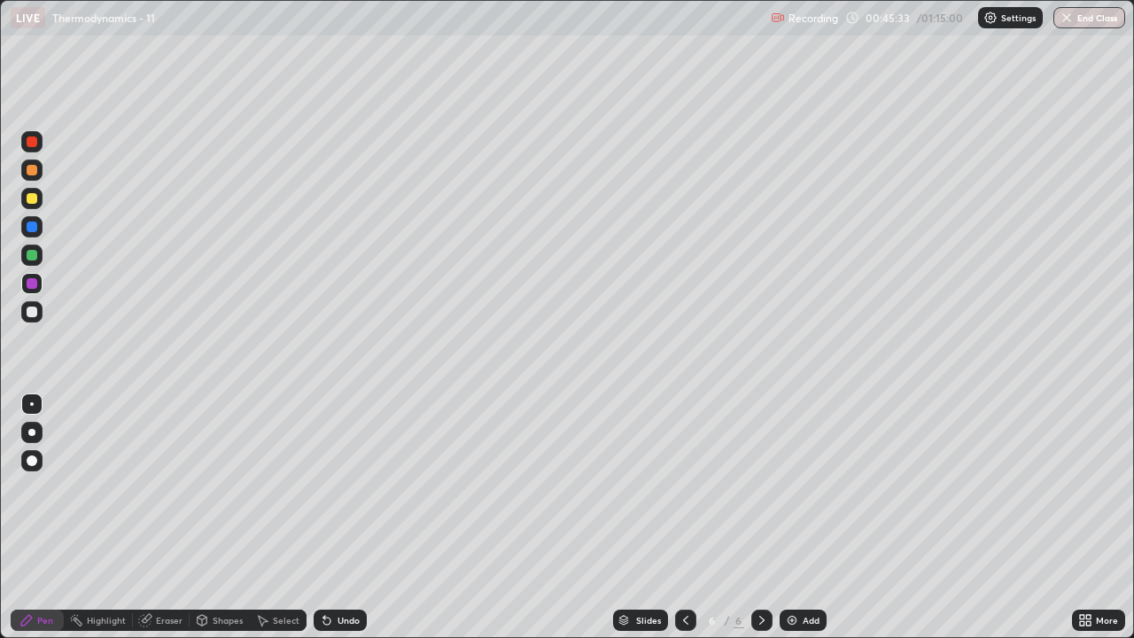
click at [334, 524] on div "Undo" at bounding box center [340, 619] width 53 height 21
click at [339, 524] on div "Undo" at bounding box center [348, 620] width 22 height 9
click at [346, 524] on div "Undo" at bounding box center [348, 620] width 22 height 9
click at [347, 524] on div "Undo" at bounding box center [348, 620] width 22 height 9
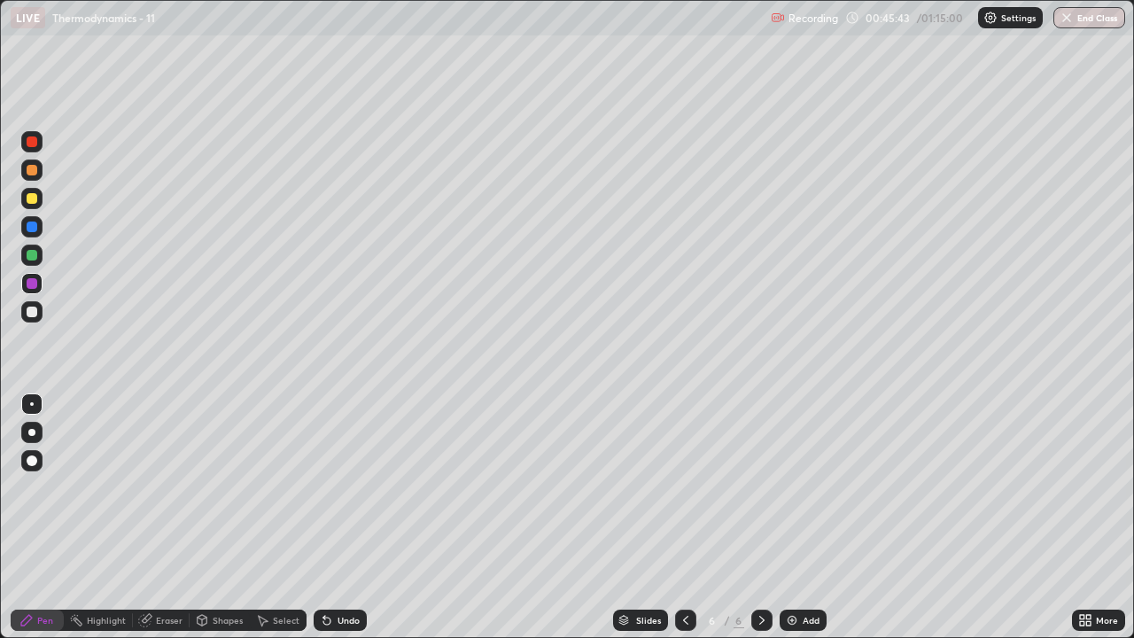
click at [346, 524] on div "Undo" at bounding box center [340, 619] width 53 height 21
click at [40, 312] on div at bounding box center [31, 311] width 21 height 21
click at [803, 524] on div "Add" at bounding box center [810, 620] width 17 height 9
click at [36, 198] on div at bounding box center [32, 198] width 11 height 11
click at [684, 524] on icon at bounding box center [685, 620] width 14 height 14
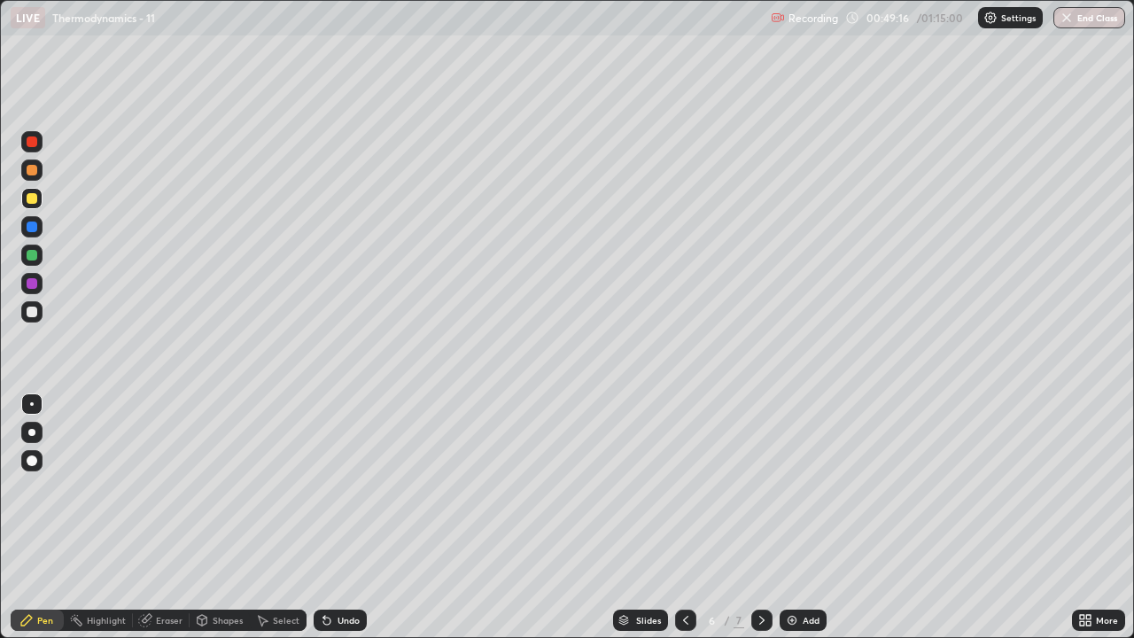
click at [758, 524] on icon at bounding box center [762, 620] width 14 height 14
click at [32, 171] on div at bounding box center [32, 170] width 11 height 11
click at [349, 524] on div "Undo" at bounding box center [340, 619] width 53 height 21
click at [348, 524] on div "Undo" at bounding box center [340, 619] width 53 height 21
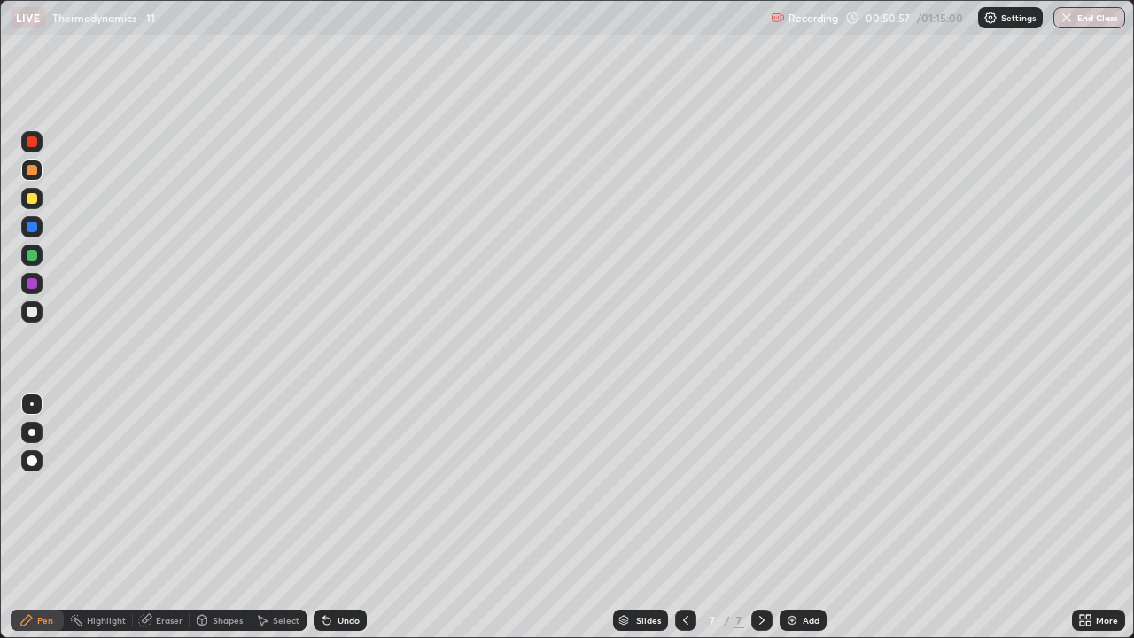
click at [350, 524] on div "Undo" at bounding box center [340, 619] width 53 height 21
click at [28, 197] on div at bounding box center [32, 198] width 11 height 11
click at [337, 524] on div "Undo" at bounding box center [348, 620] width 22 height 9
click at [324, 524] on icon at bounding box center [326, 620] width 7 height 7
click at [339, 524] on div "Undo" at bounding box center [348, 620] width 22 height 9
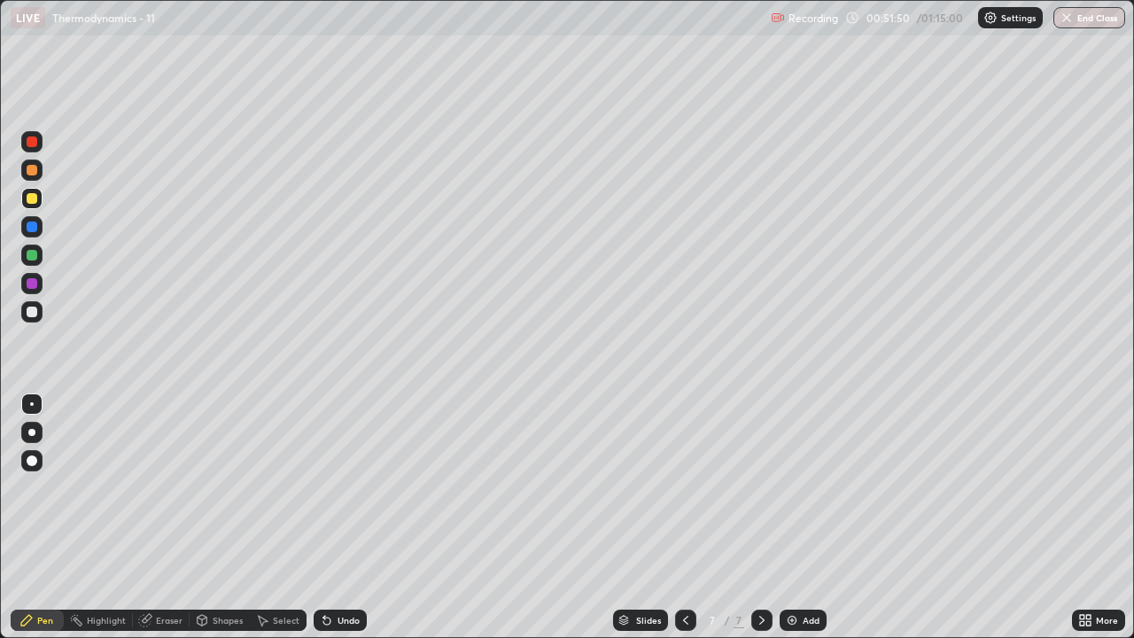
click at [342, 524] on div "Undo" at bounding box center [340, 619] width 53 height 21
click at [156, 524] on div "Eraser" at bounding box center [169, 620] width 27 height 9
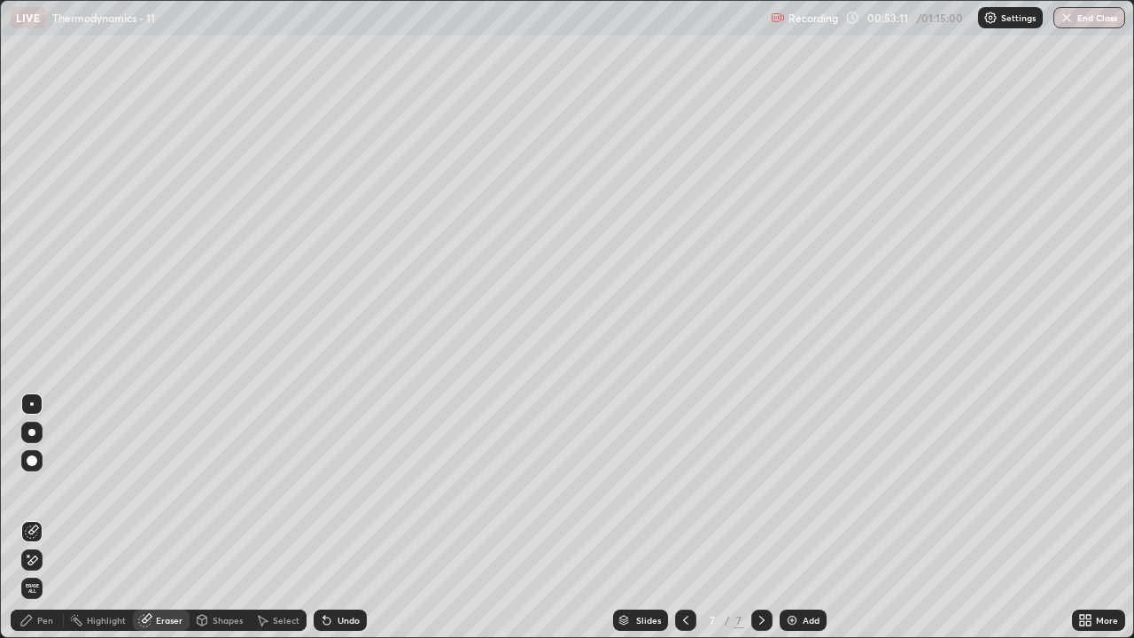
click at [35, 524] on div "Pen" at bounding box center [37, 619] width 53 height 21
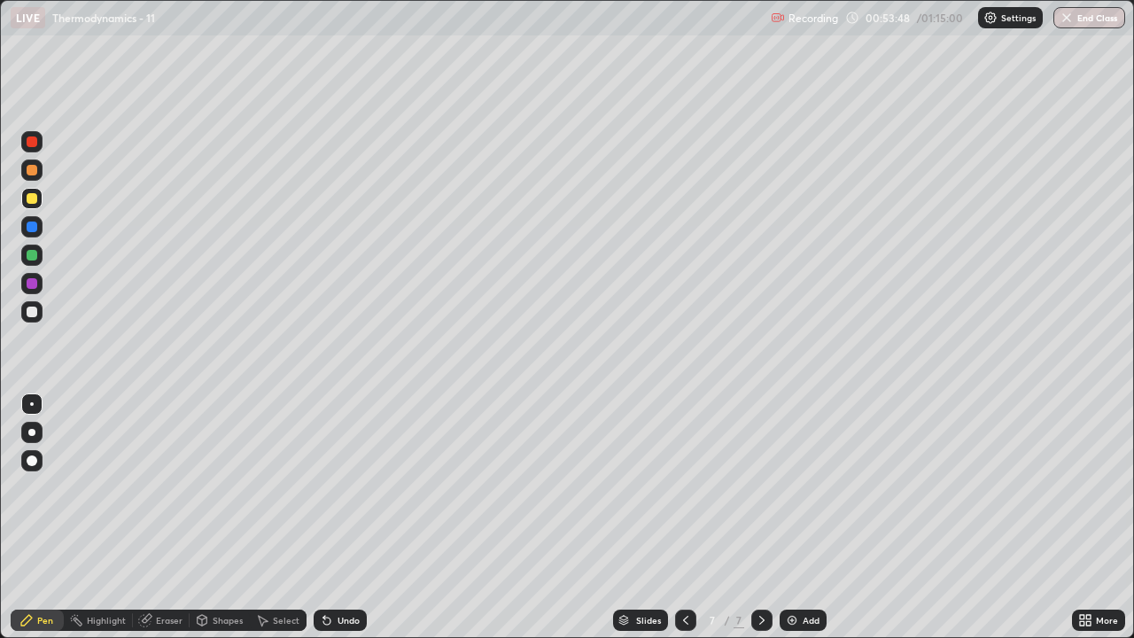
click at [796, 524] on img at bounding box center [792, 620] width 14 height 14
click at [31, 193] on div at bounding box center [32, 198] width 11 height 11
click at [323, 524] on icon at bounding box center [324, 617] width 2 height 2
click at [793, 524] on img at bounding box center [792, 620] width 14 height 14
click at [39, 197] on div at bounding box center [31, 198] width 21 height 21
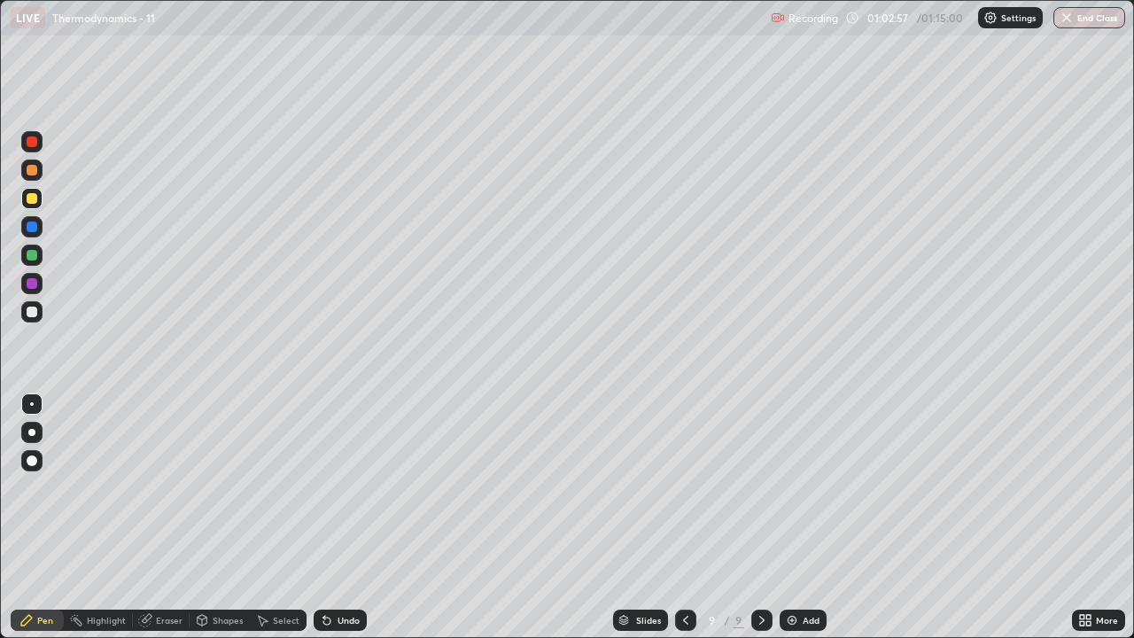
click at [39, 205] on div at bounding box center [31, 198] width 21 height 21
click at [33, 200] on div at bounding box center [32, 198] width 11 height 11
click at [340, 524] on div "Undo" at bounding box center [340, 619] width 53 height 21
click at [345, 524] on div "Undo" at bounding box center [348, 620] width 22 height 9
click at [343, 524] on div "Undo" at bounding box center [348, 620] width 22 height 9
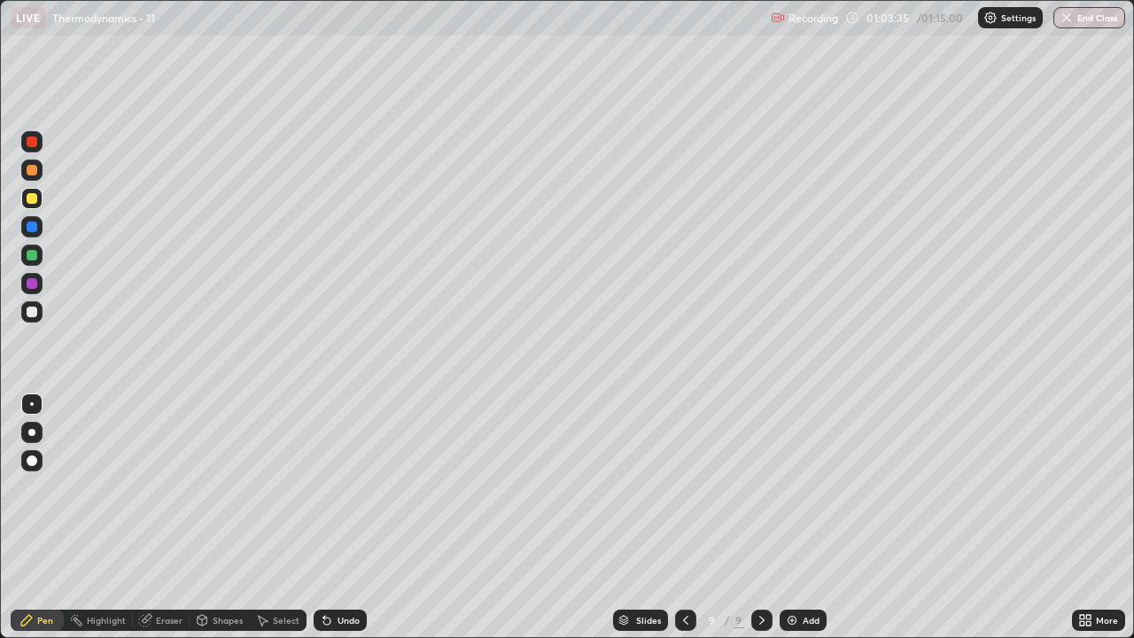
click at [154, 524] on div "Eraser" at bounding box center [161, 619] width 57 height 21
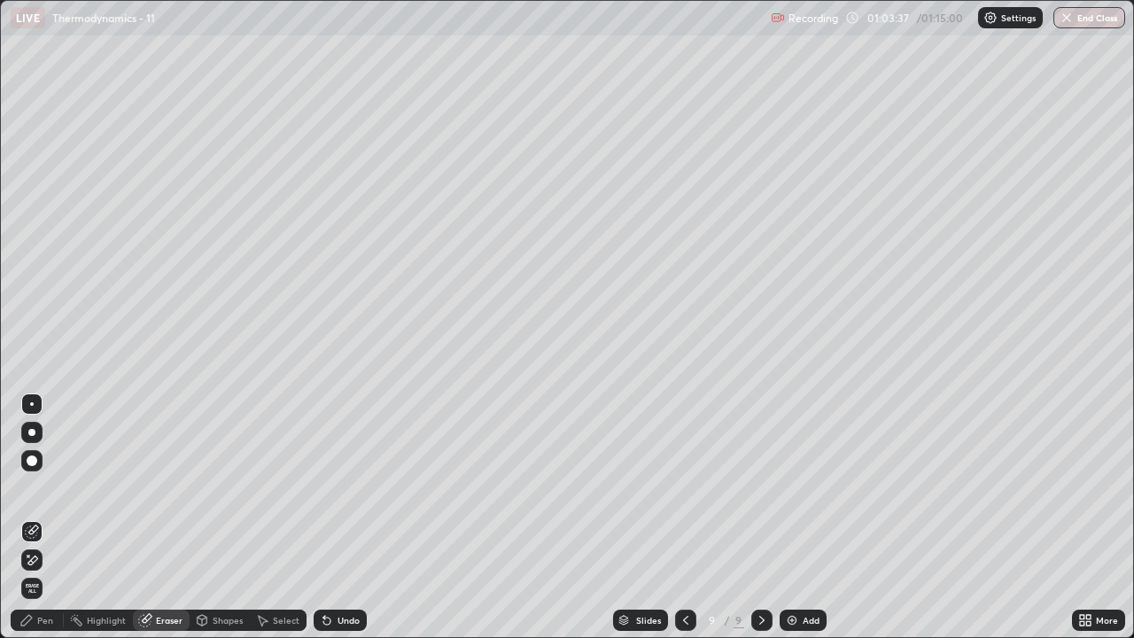
click at [44, 524] on div "Pen" at bounding box center [45, 620] width 16 height 9
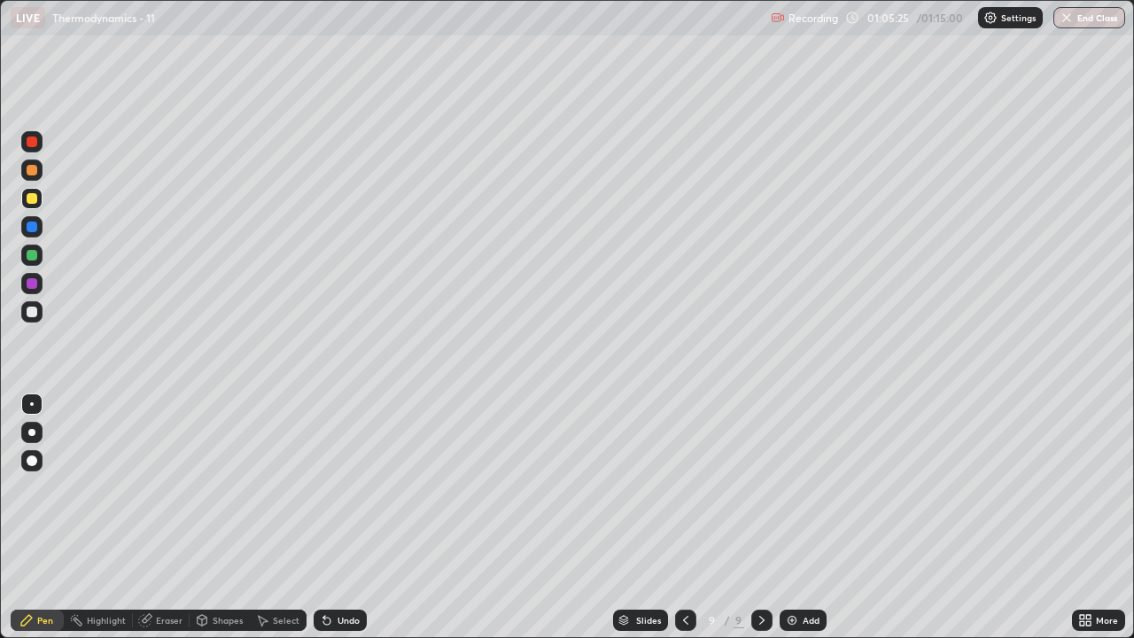
click at [161, 524] on div "Eraser" at bounding box center [161, 619] width 57 height 21
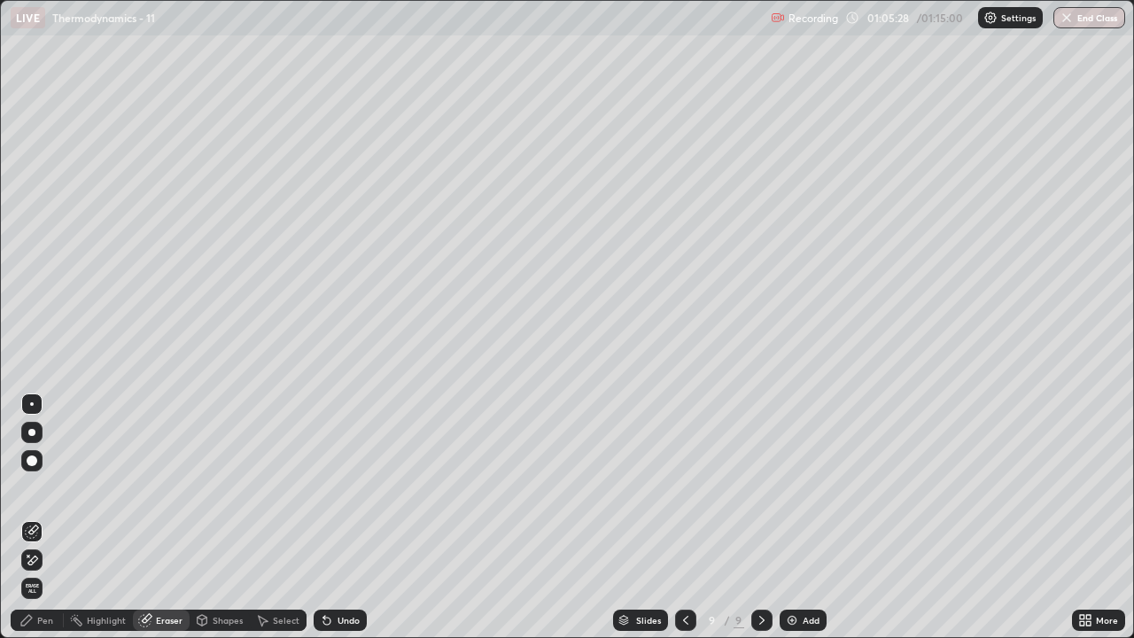
click at [31, 524] on div "Pen" at bounding box center [37, 619] width 53 height 21
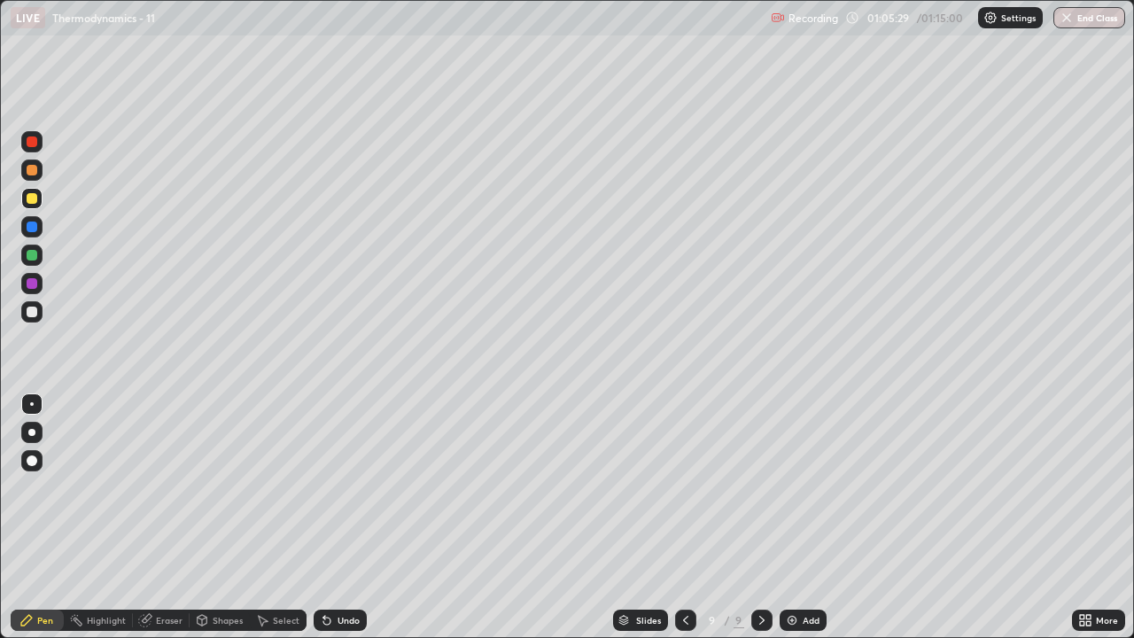
click at [32, 197] on div at bounding box center [32, 198] width 11 height 11
click at [156, 524] on div "Eraser" at bounding box center [169, 620] width 27 height 9
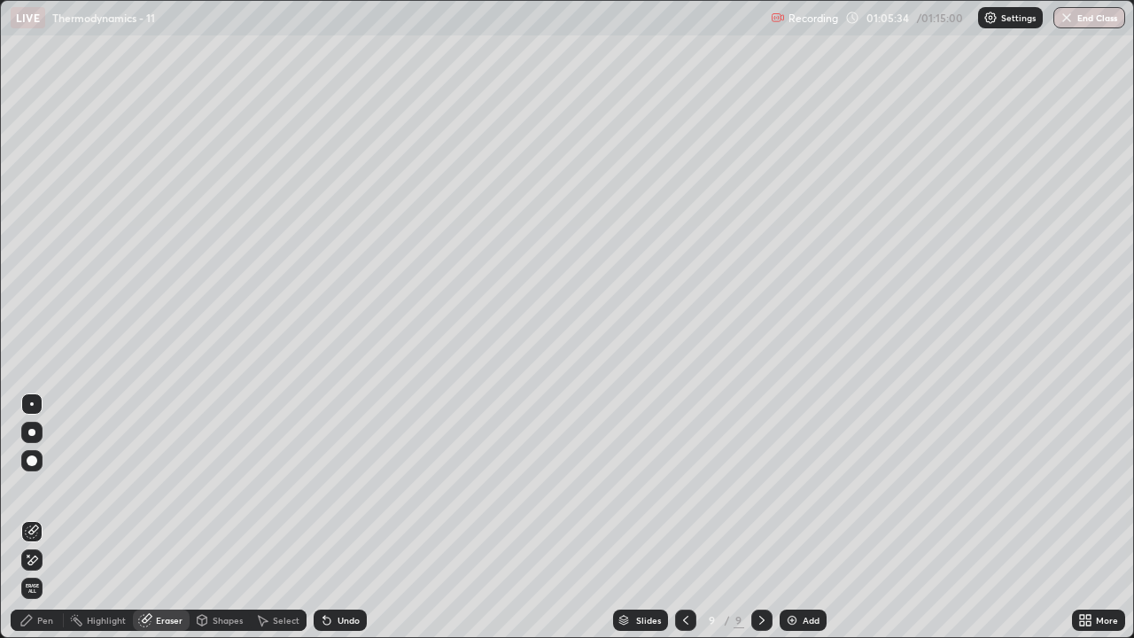
click at [32, 524] on icon at bounding box center [26, 620] width 14 height 14
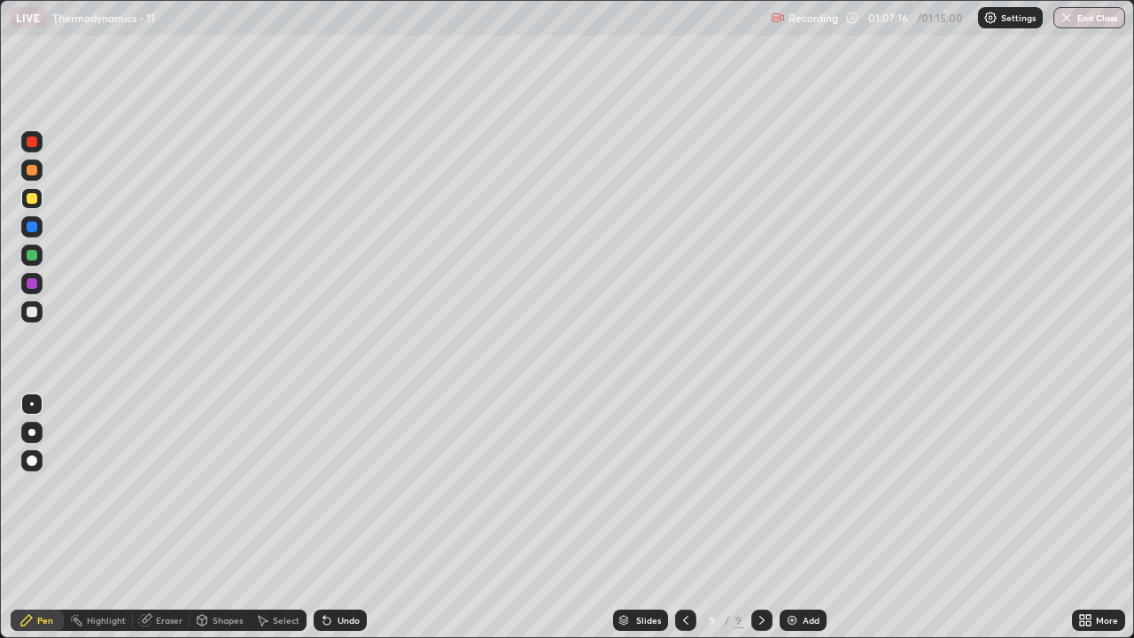
click at [788, 524] on img at bounding box center [792, 620] width 14 height 14
click at [349, 524] on div "Undo" at bounding box center [348, 620] width 22 height 9
click at [351, 524] on div "Undo" at bounding box center [340, 619] width 53 height 21
click at [346, 524] on div "Undo" at bounding box center [340, 619] width 53 height 21
click at [344, 524] on div "Undo" at bounding box center [348, 620] width 22 height 9
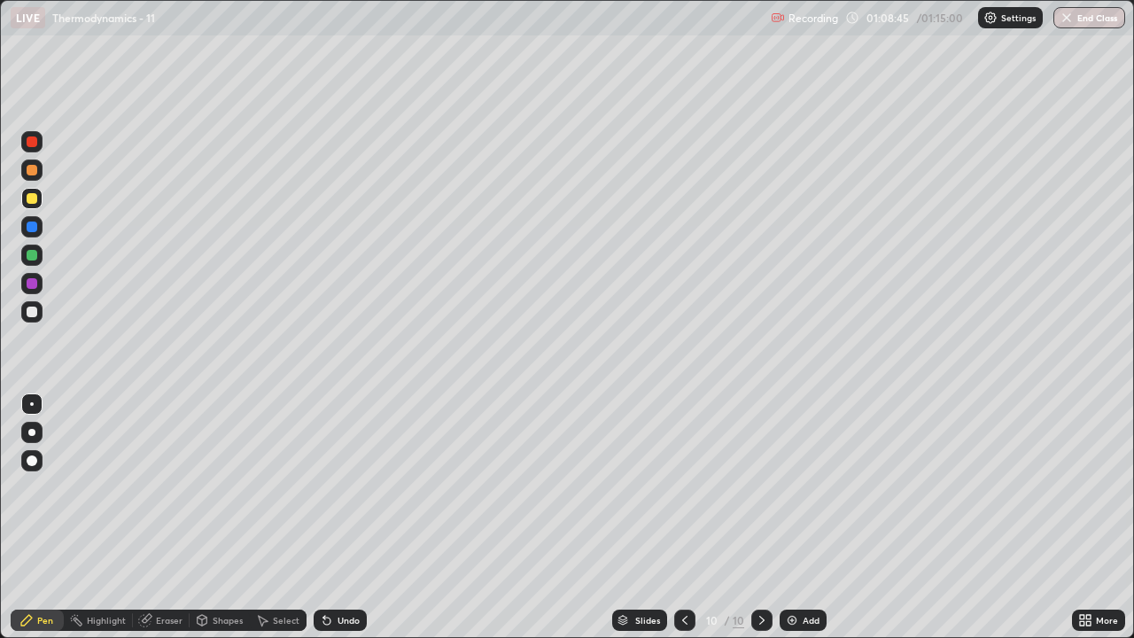
click at [683, 524] on icon at bounding box center [685, 620] width 14 height 14
click at [794, 524] on img at bounding box center [792, 620] width 14 height 14
click at [684, 524] on icon at bounding box center [685, 620] width 14 height 14
click at [760, 524] on icon at bounding box center [762, 620] width 14 height 14
click at [758, 524] on icon at bounding box center [762, 620] width 14 height 14
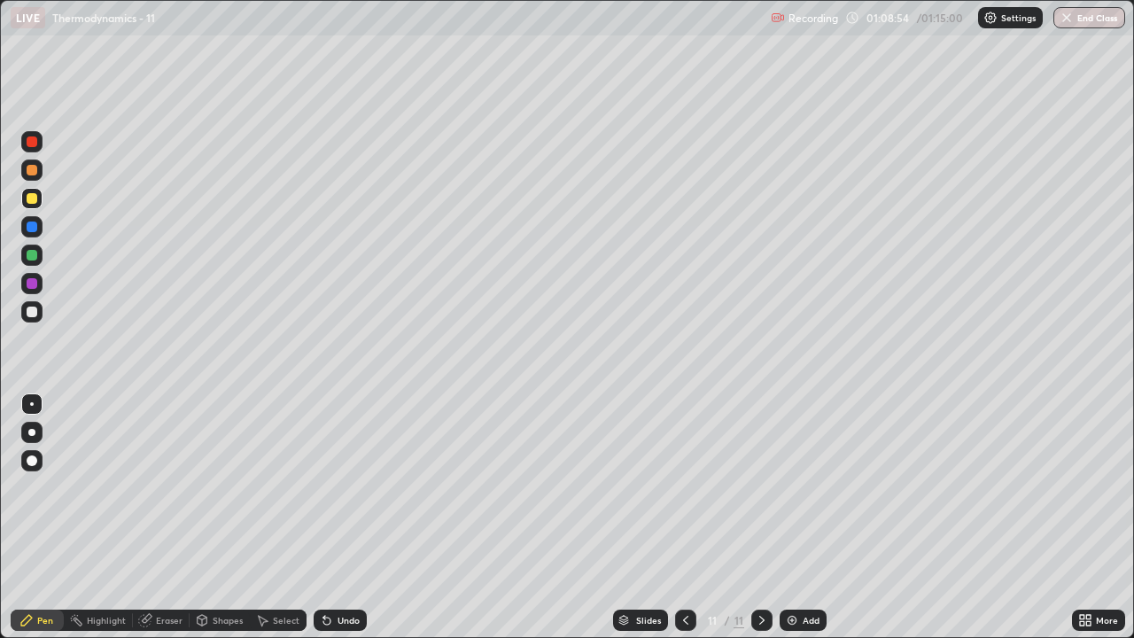
click at [339, 524] on div "Undo" at bounding box center [348, 620] width 22 height 9
click at [332, 524] on div "Undo" at bounding box center [340, 619] width 53 height 21
click at [683, 524] on icon at bounding box center [685, 620] width 14 height 14
click at [685, 524] on icon at bounding box center [685, 620] width 14 height 14
click at [760, 524] on icon at bounding box center [762, 620] width 14 height 14
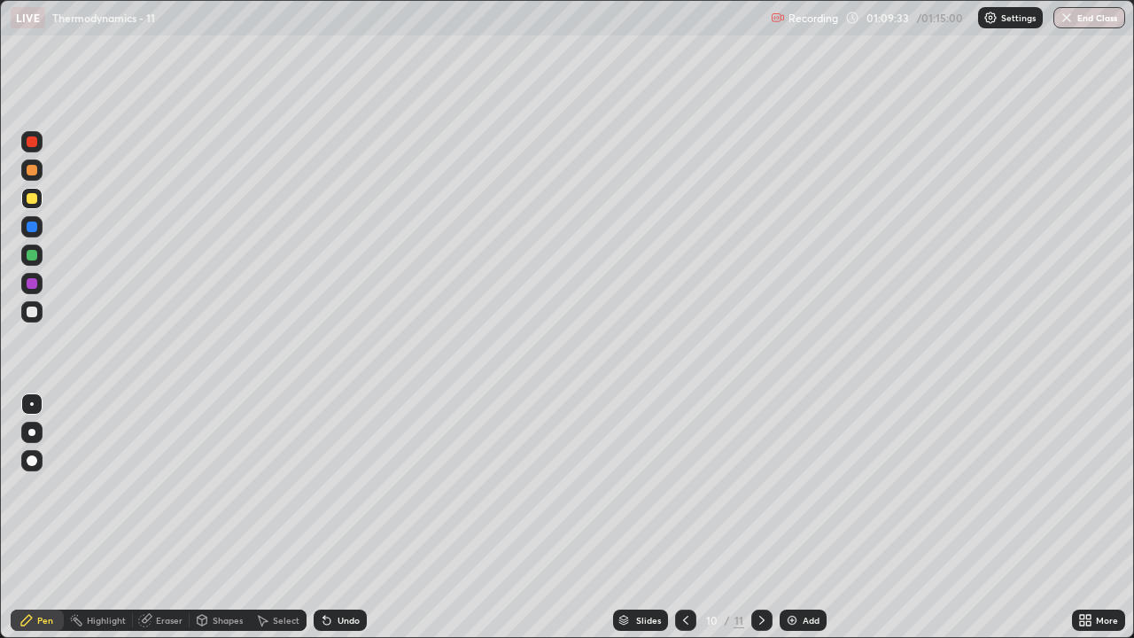
click at [760, 524] on icon at bounding box center [762, 620] width 14 height 14
click at [802, 524] on div "Add" at bounding box center [810, 620] width 17 height 9
click at [684, 524] on icon at bounding box center [685, 620] width 14 height 14
click at [338, 524] on div "Undo" at bounding box center [348, 620] width 22 height 9
click at [757, 524] on icon at bounding box center [762, 620] width 14 height 14
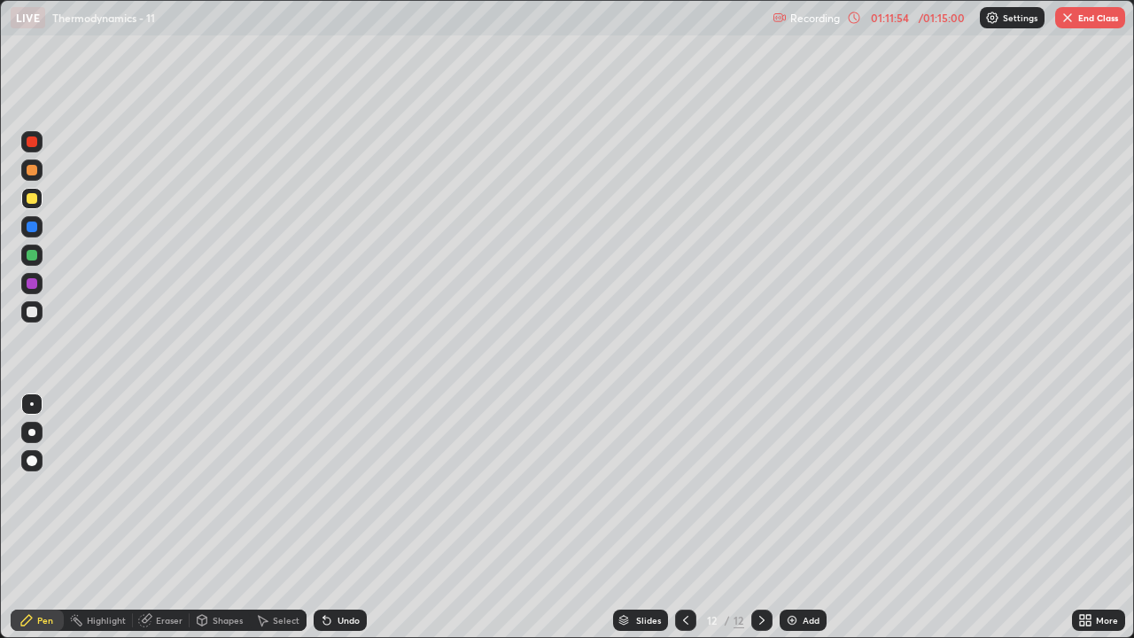
click at [683, 524] on icon at bounding box center [685, 620] width 5 height 9
click at [758, 524] on icon at bounding box center [762, 620] width 14 height 14
click at [684, 524] on icon at bounding box center [685, 620] width 14 height 14
click at [760, 524] on icon at bounding box center [762, 620] width 14 height 14
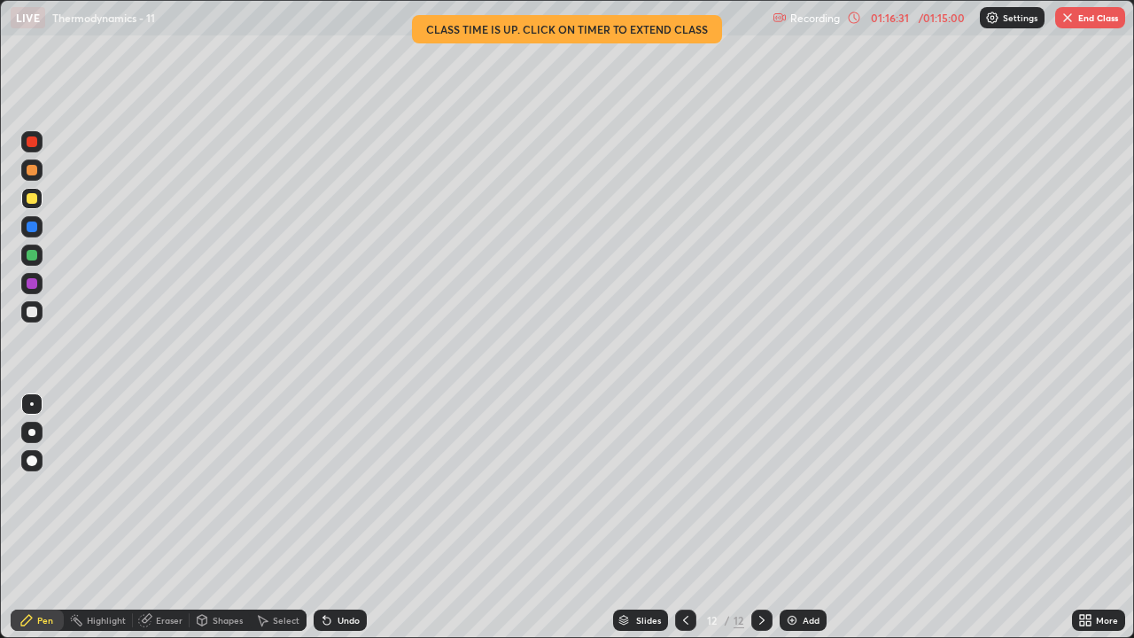
click at [1070, 17] on img "button" at bounding box center [1067, 18] width 14 height 14
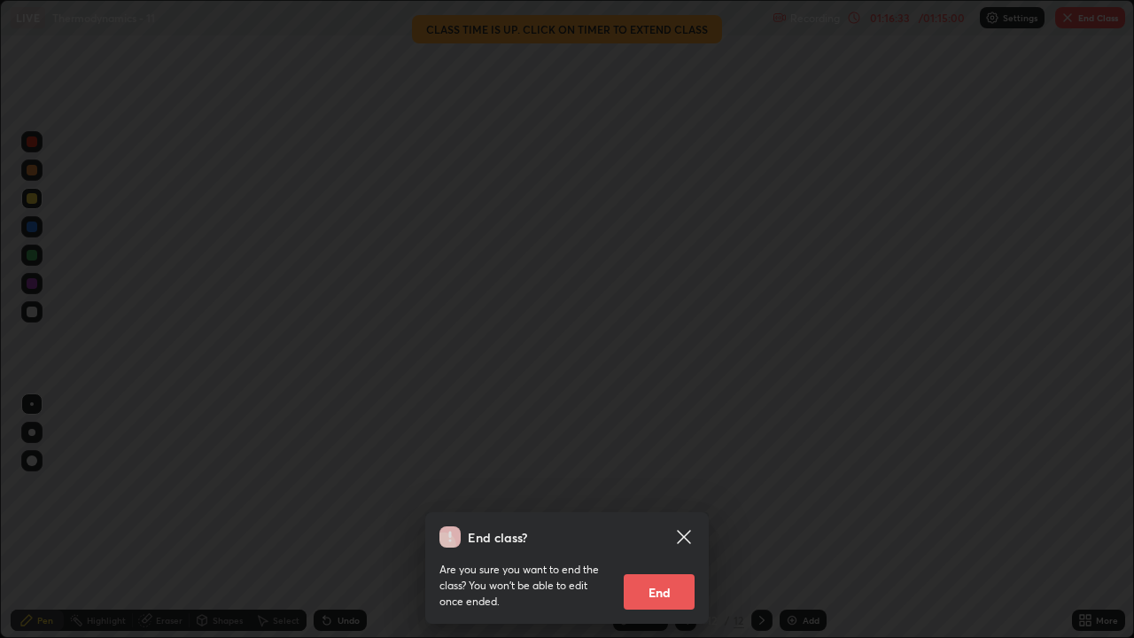
click at [651, 524] on button "End" at bounding box center [658, 591] width 71 height 35
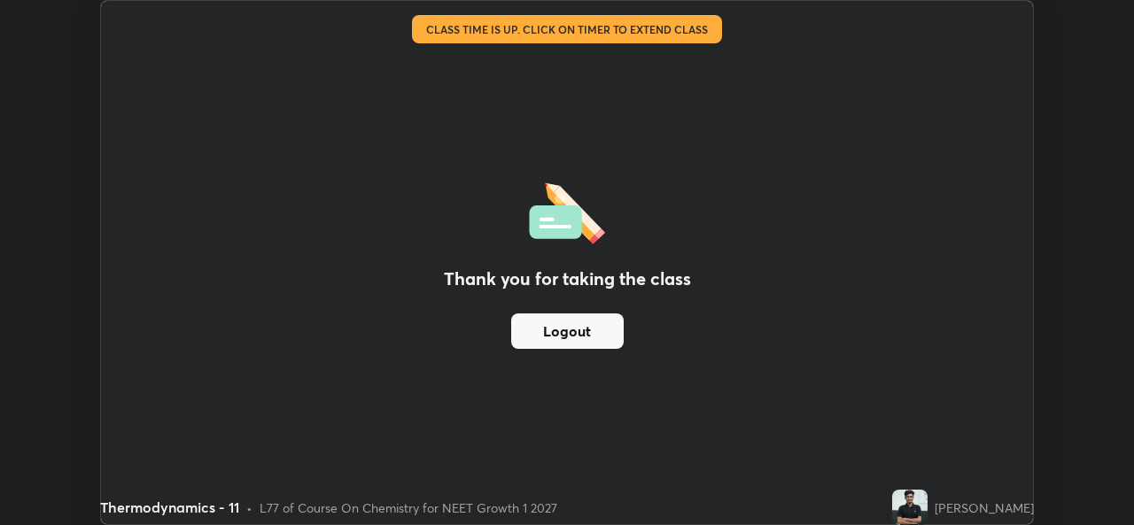
scroll to position [88040, 87431]
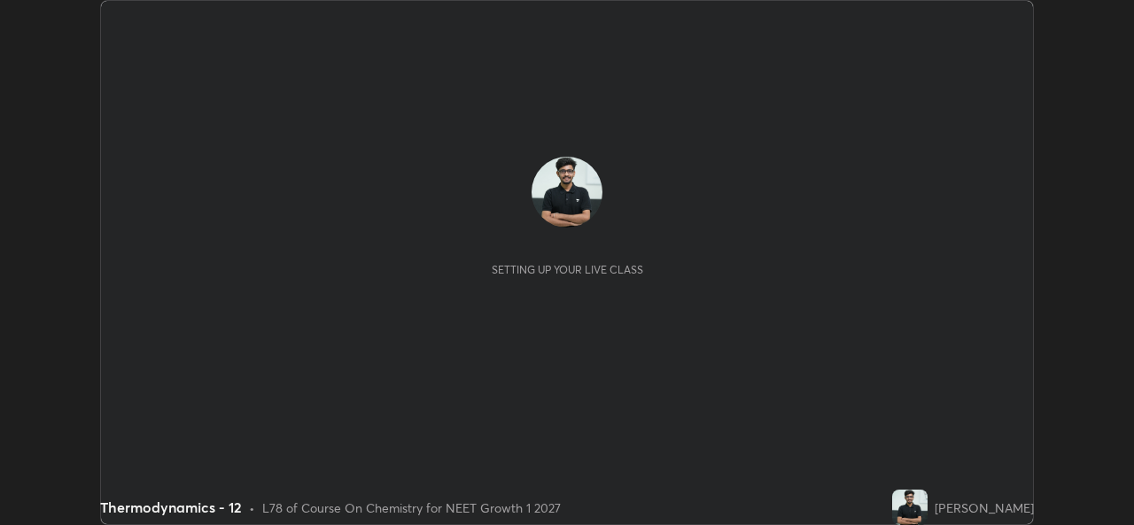
scroll to position [525, 1133]
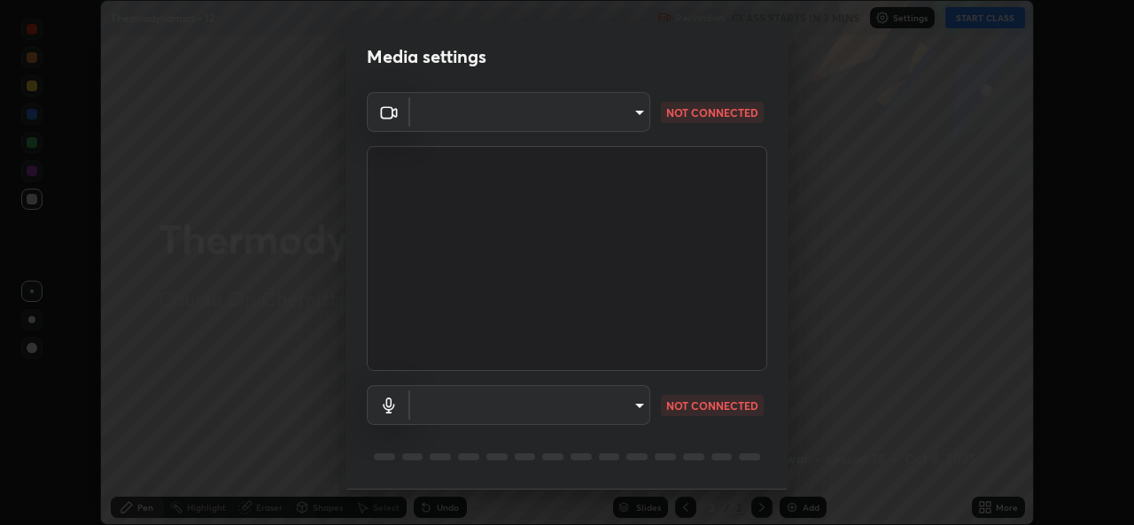
type input "543f6dd7cf1c6d0aa6bd558e202a88d07b5a4d761673354d02a604c193450d79"
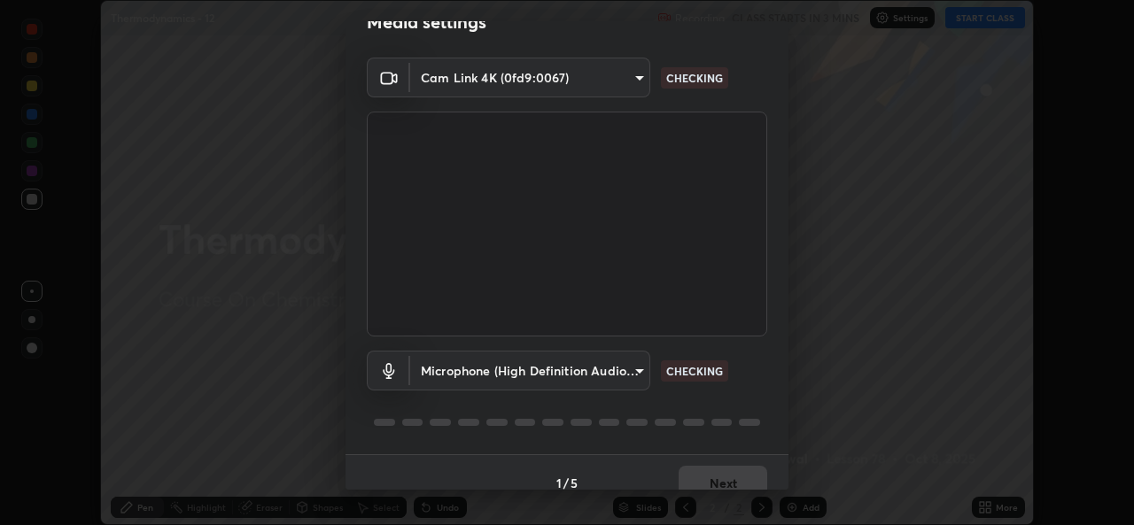
scroll to position [56, 0]
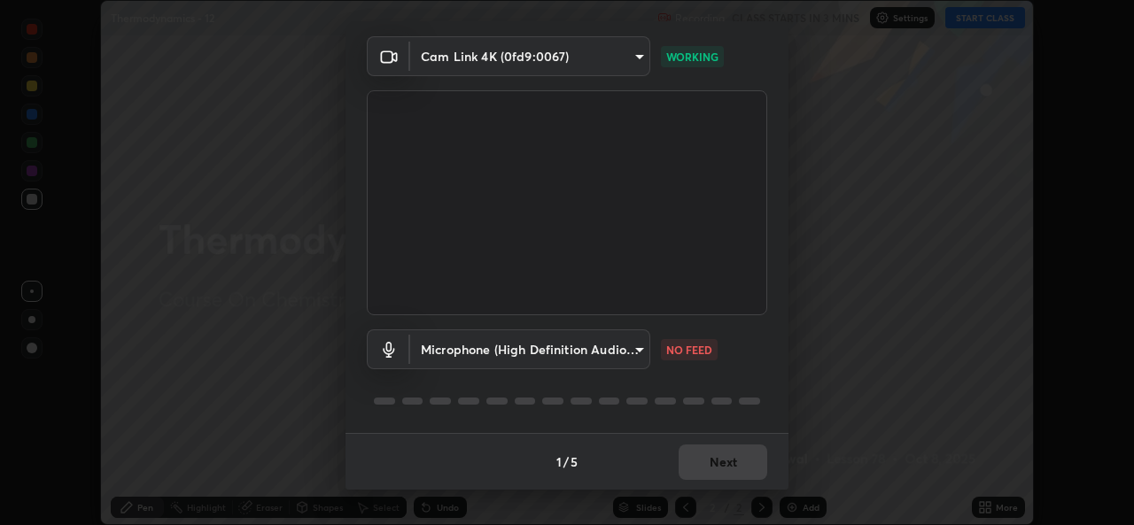
click at [613, 349] on body "Erase all Thermodynamics - 12 Recording CLASS STARTS IN 3 MINS Settings START C…" at bounding box center [567, 262] width 1134 height 525
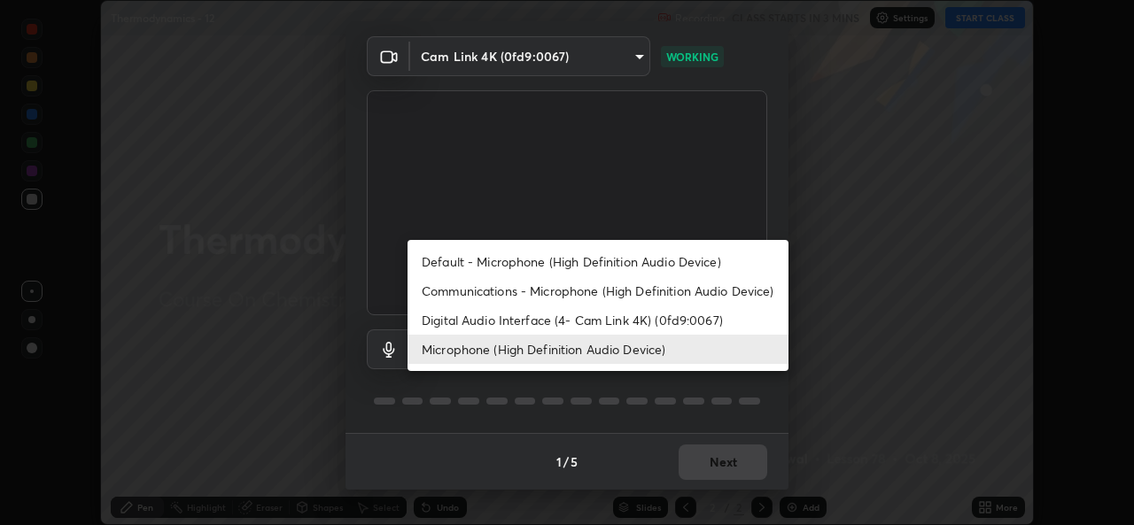
click at [548, 265] on li "Default - Microphone (High Definition Audio Device)" at bounding box center [597, 261] width 381 height 29
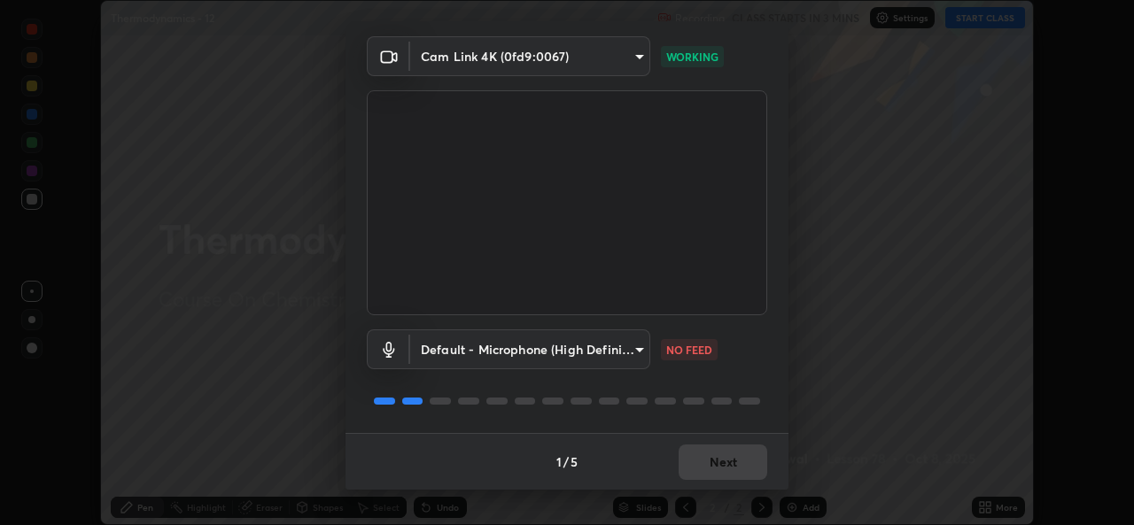
click at [566, 344] on body "Erase all Thermodynamics - 12 Recording CLASS STARTS IN 3 MINS Settings START C…" at bounding box center [567, 262] width 1134 height 525
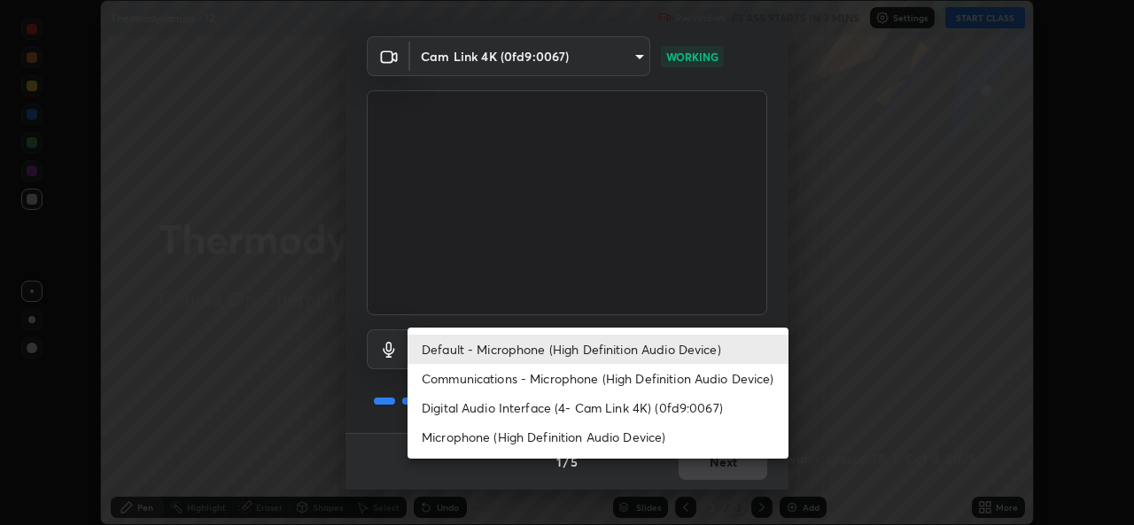
click at [554, 441] on li "Microphone (High Definition Audio Device)" at bounding box center [597, 436] width 381 height 29
type input "99848f2a9d109760ec62b66e2f255c73a791916cfc686045695a6d5e2156f403"
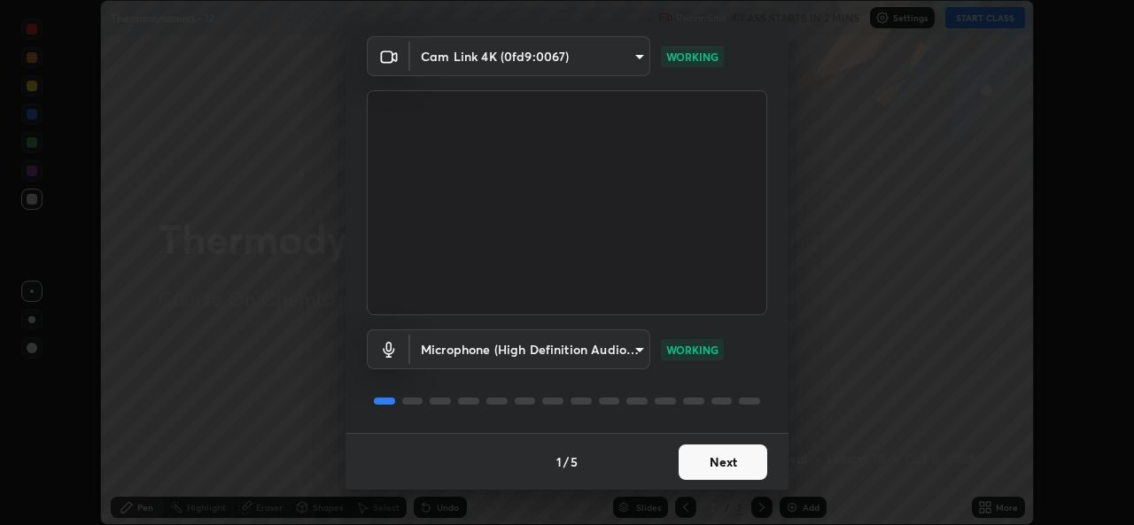
click at [713, 466] on button "Next" at bounding box center [722, 462] width 89 height 35
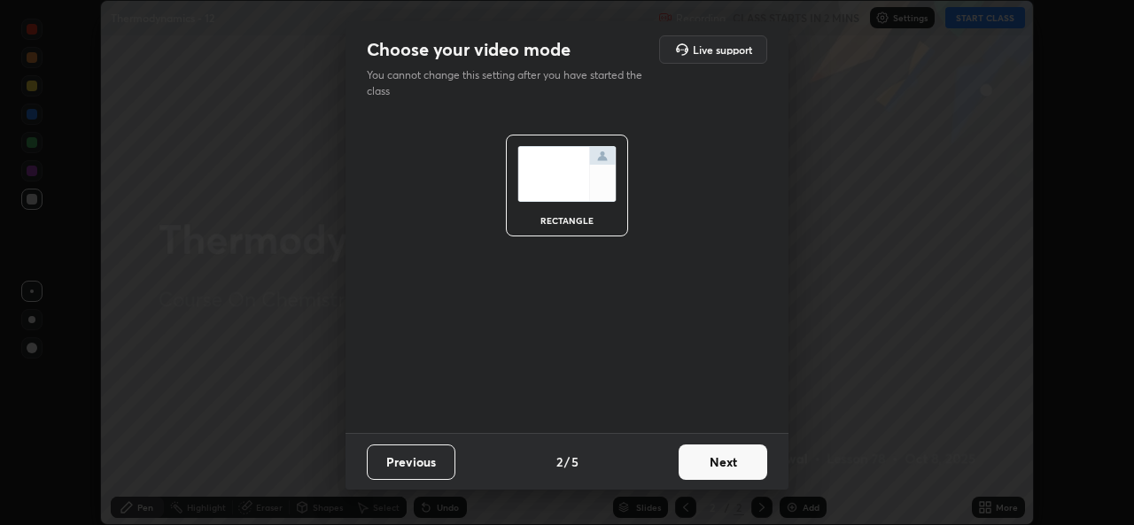
click at [710, 468] on button "Next" at bounding box center [722, 462] width 89 height 35
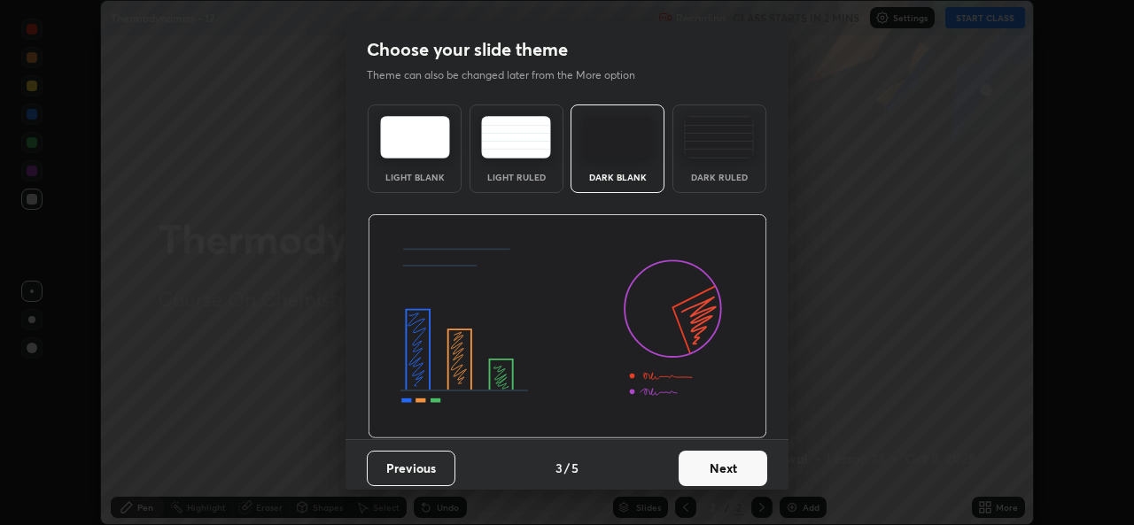
click at [716, 464] on button "Next" at bounding box center [722, 468] width 89 height 35
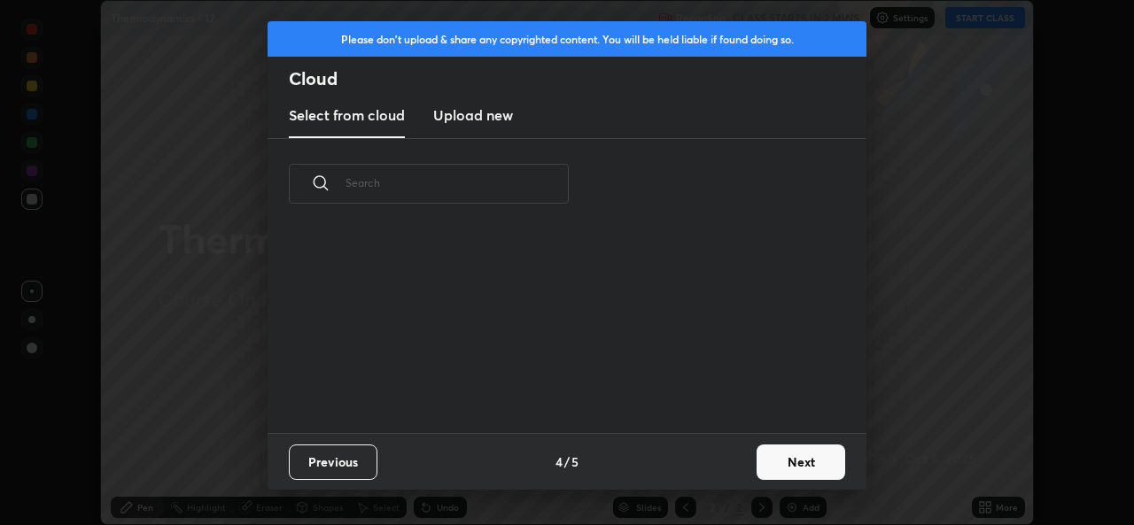
click at [716, 462] on div "Previous 4 / 5 Next" at bounding box center [566, 461] width 599 height 57
click at [787, 461] on button "Next" at bounding box center [800, 462] width 89 height 35
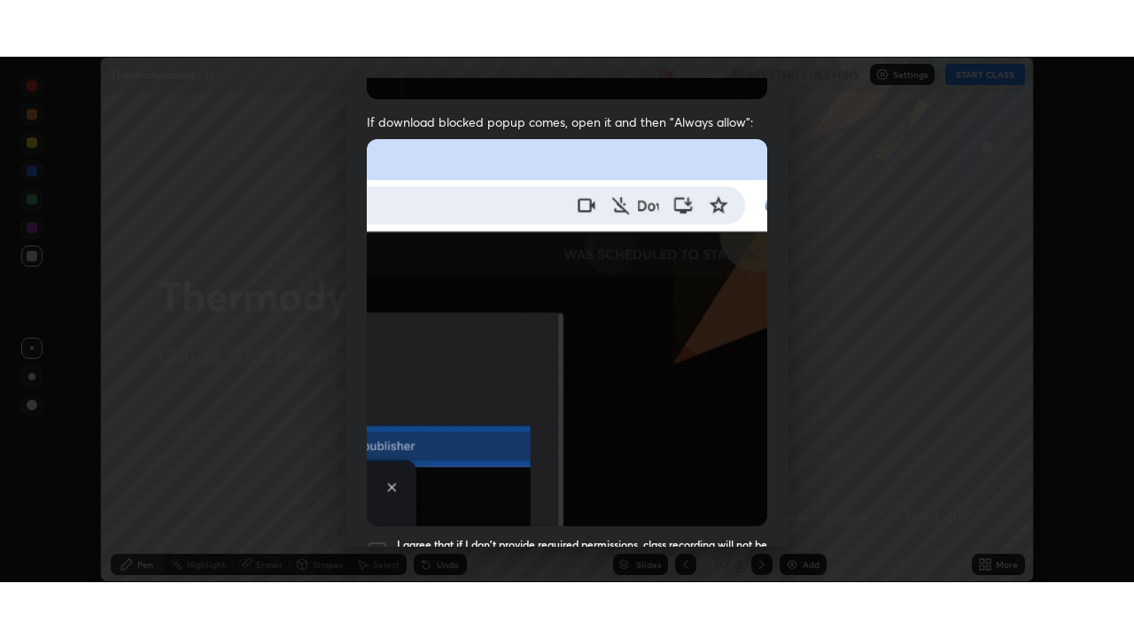
scroll to position [417, 0]
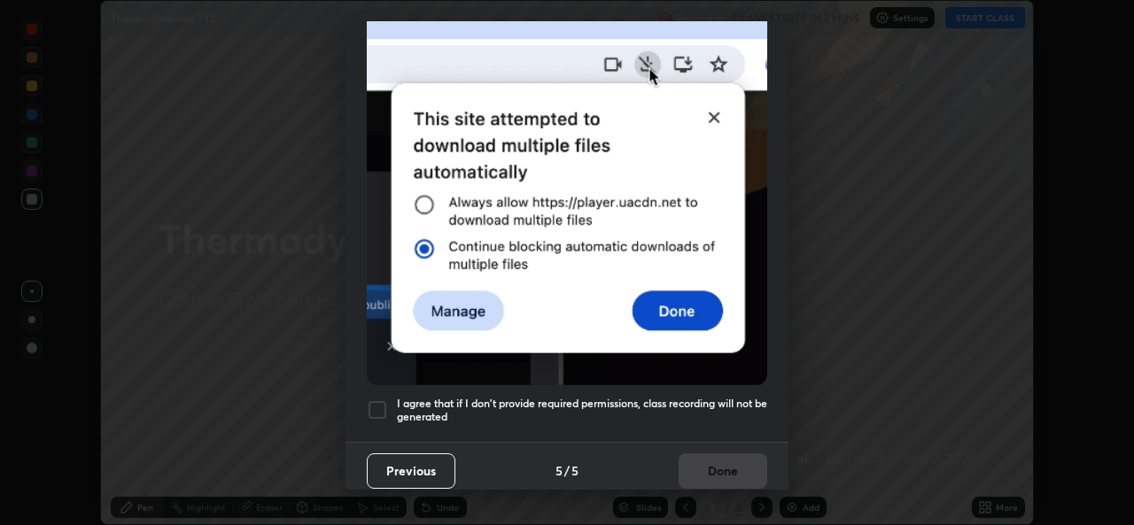
click at [378, 402] on div at bounding box center [377, 409] width 21 height 21
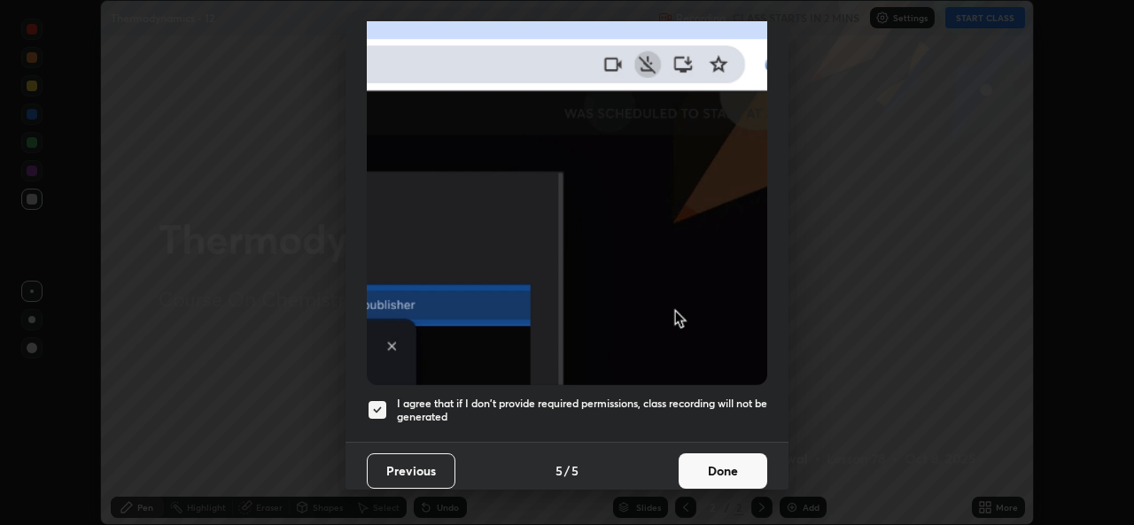
click at [713, 465] on button "Done" at bounding box center [722, 470] width 89 height 35
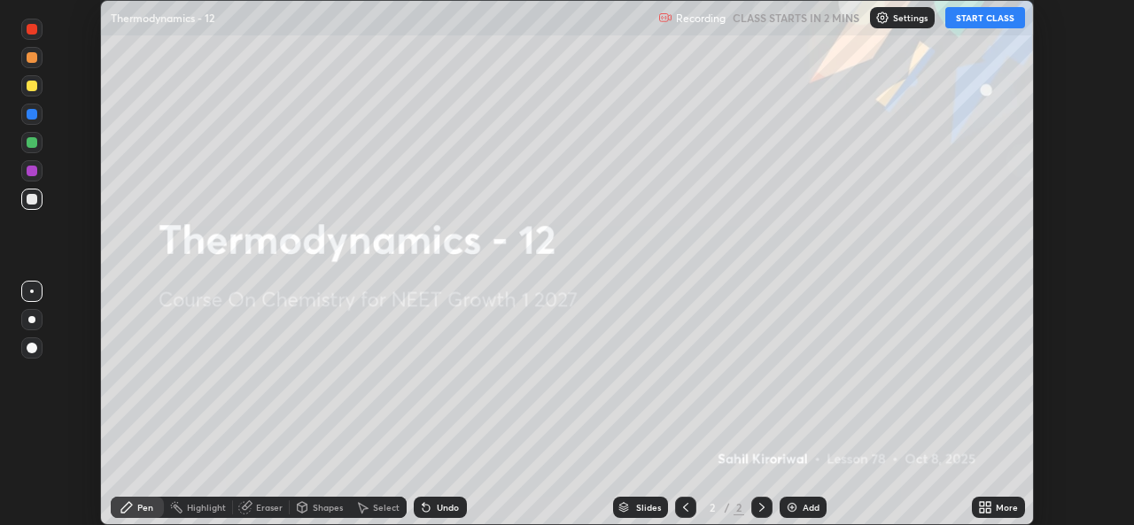
click at [987, 510] on icon at bounding box center [988, 510] width 4 height 4
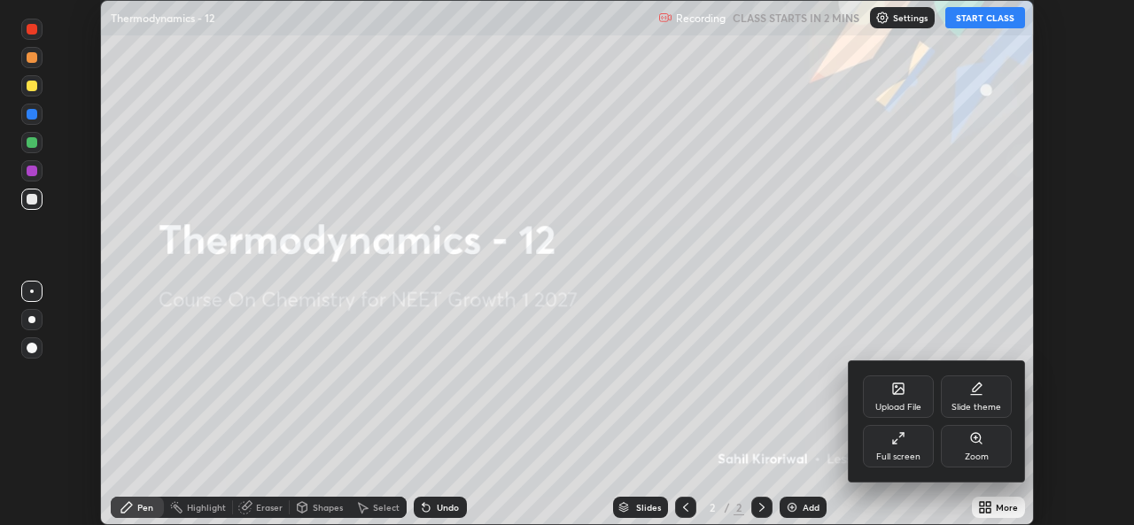
click at [913, 453] on div "Full screen" at bounding box center [898, 457] width 44 height 9
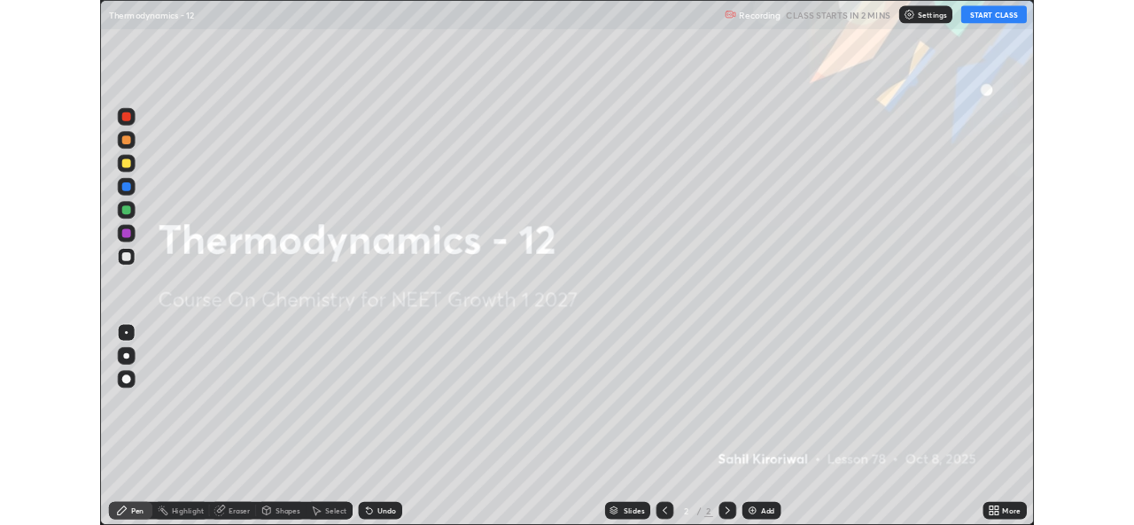
scroll to position [638, 1134]
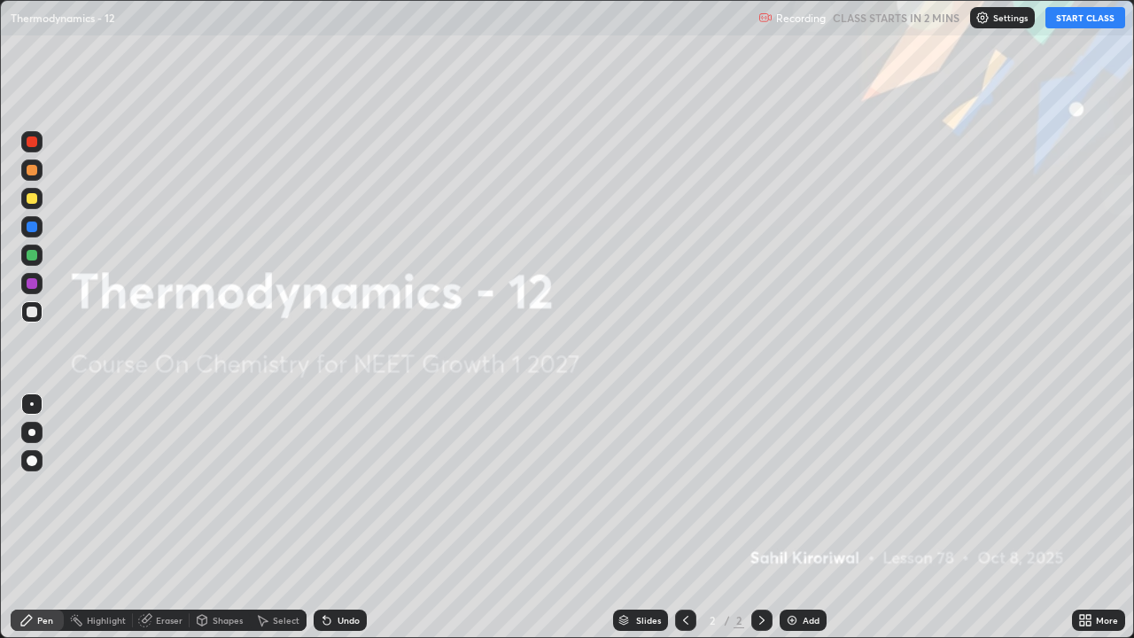
click at [1088, 15] on button "START CLASS" at bounding box center [1085, 17] width 80 height 21
click at [792, 524] on img at bounding box center [792, 620] width 14 height 14
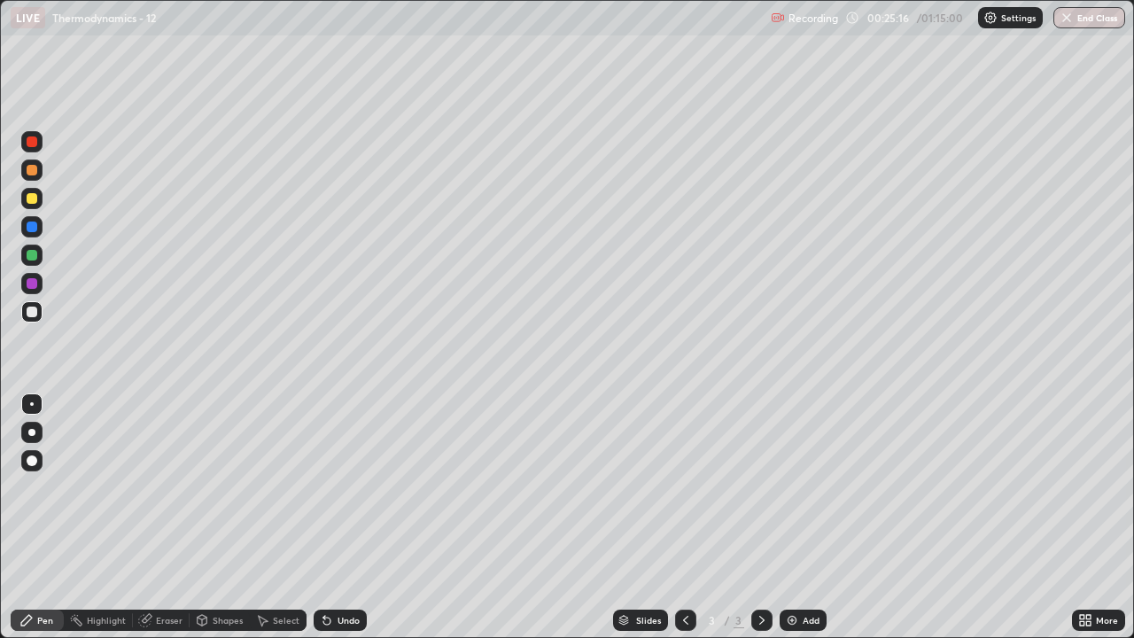
click at [1088, 524] on icon at bounding box center [1088, 623] width 4 height 4
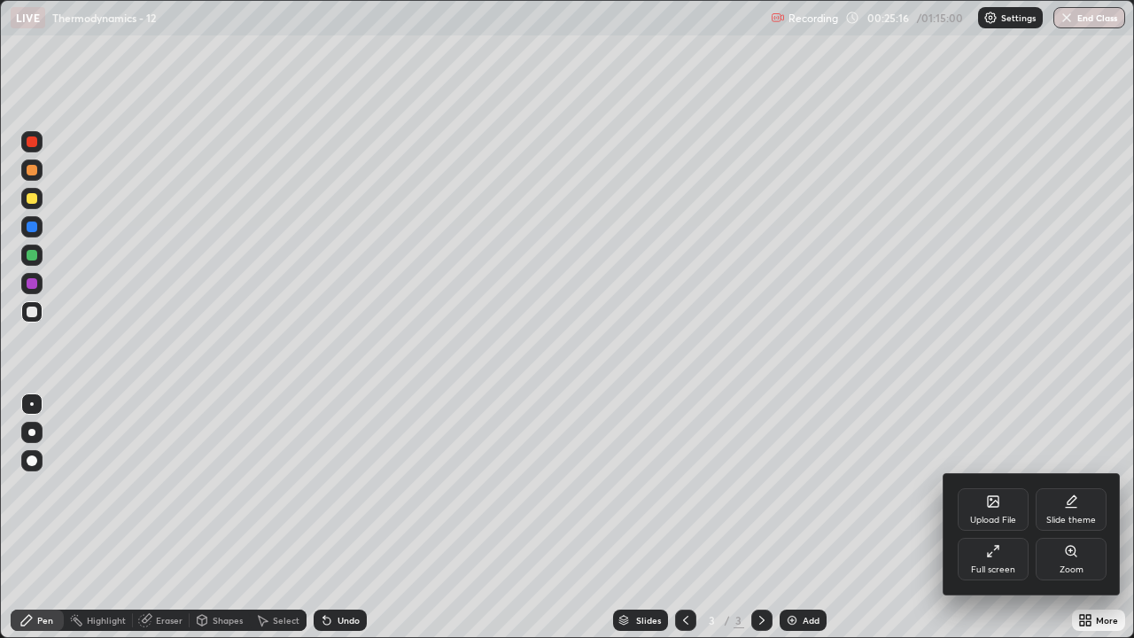
click at [992, 524] on div "Full screen" at bounding box center [992, 559] width 71 height 43
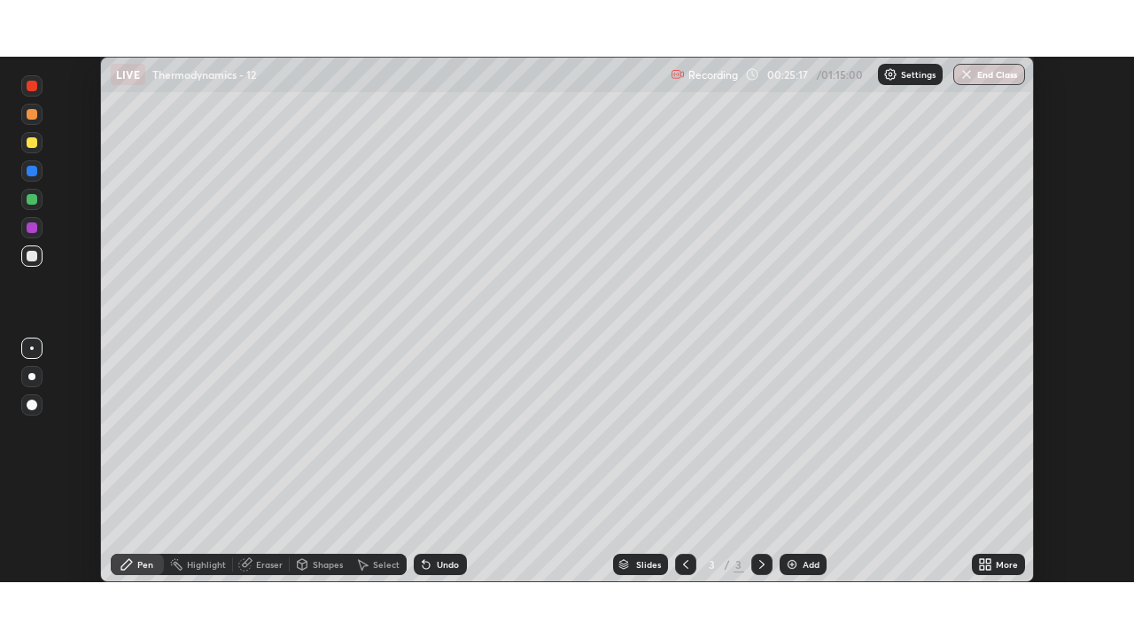
scroll to position [88040, 87431]
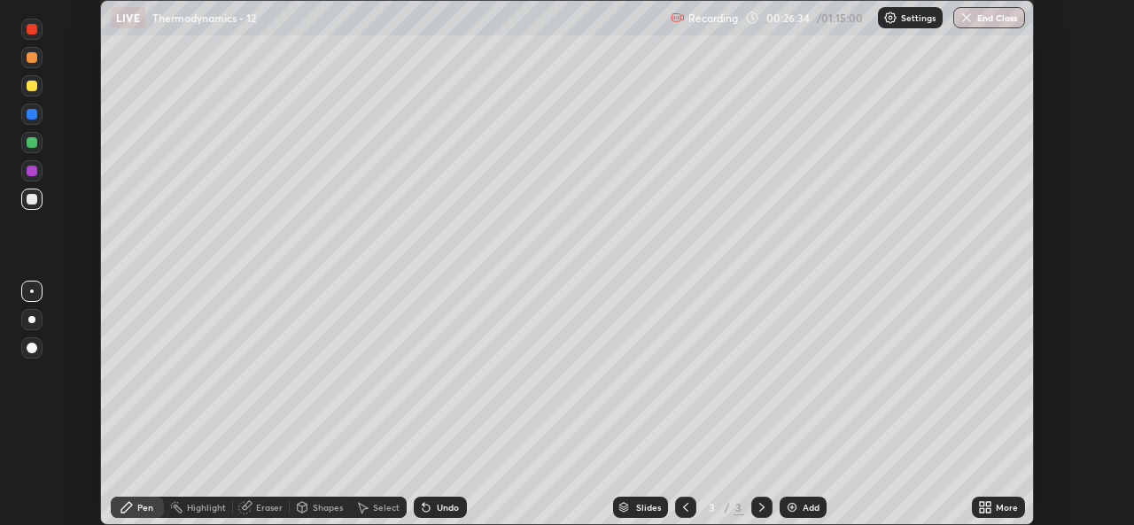
click at [987, 504] on icon at bounding box center [988, 504] width 4 height 4
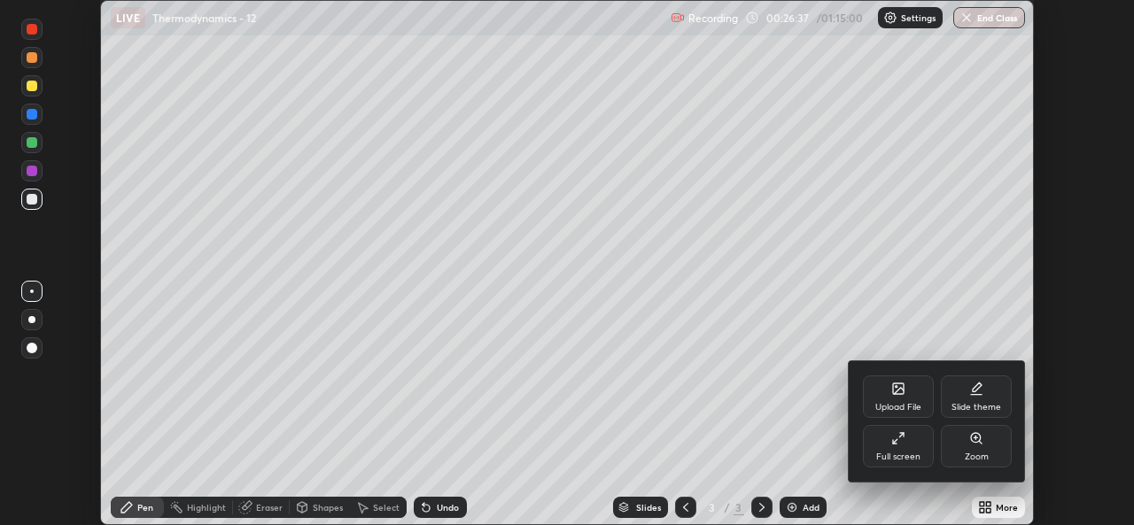
click at [887, 449] on div "Full screen" at bounding box center [898, 446] width 71 height 43
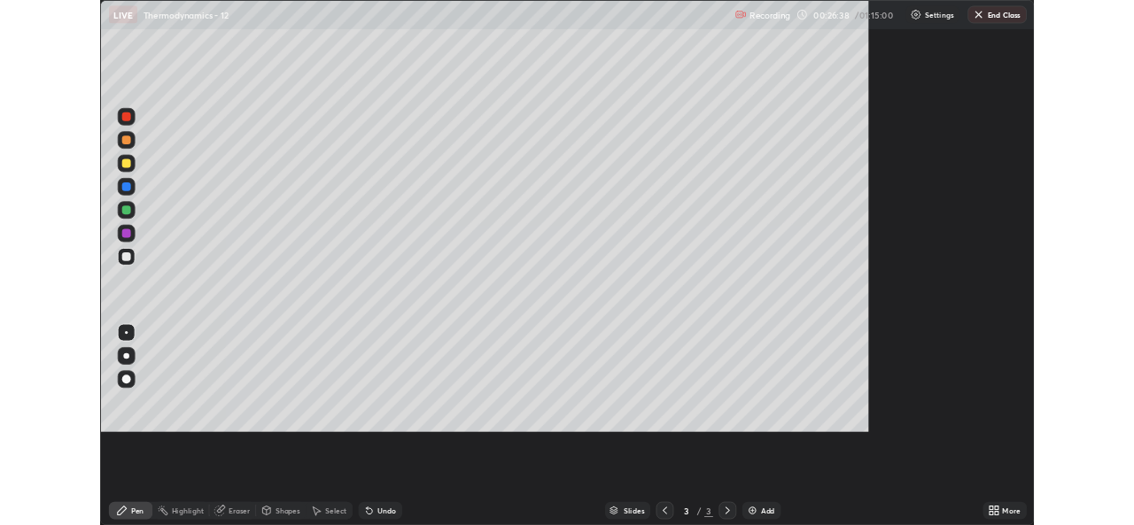
scroll to position [638, 1134]
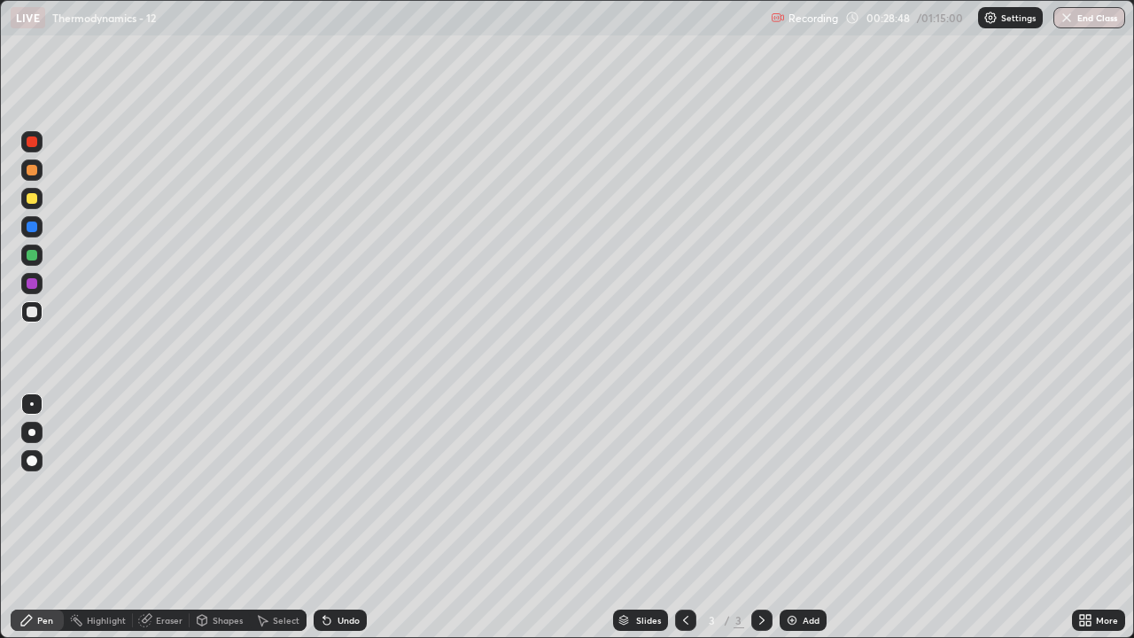
click at [1081, 524] on icon at bounding box center [1082, 617] width 4 height 4
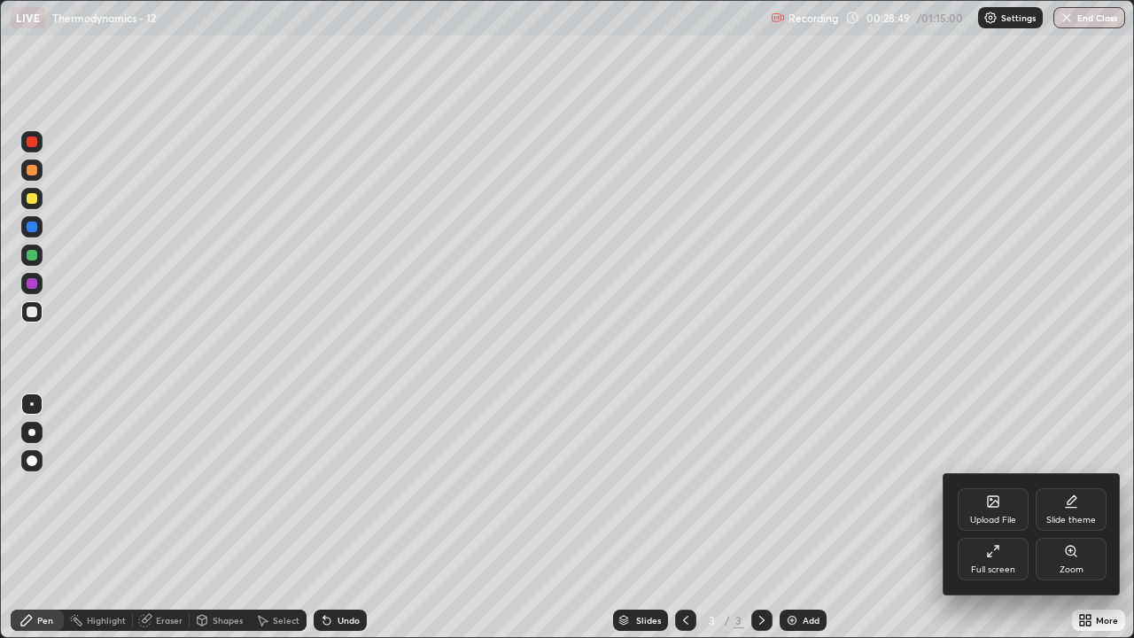
click at [1002, 524] on div "Full screen" at bounding box center [993, 569] width 44 height 9
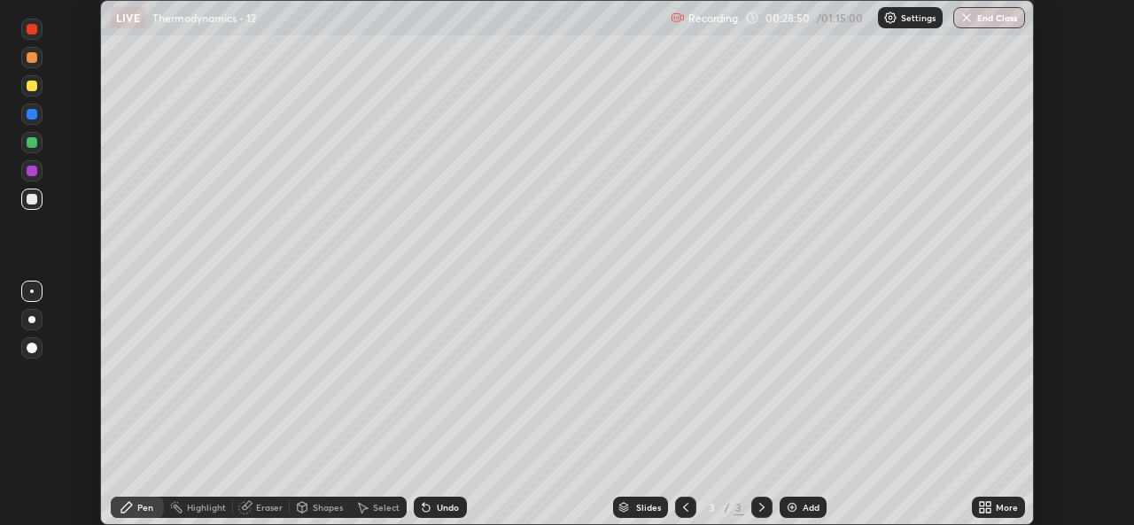
scroll to position [88040, 87431]
click at [447, 504] on div "Undo" at bounding box center [448, 507] width 22 height 9
click at [448, 506] on div "Undo" at bounding box center [448, 507] width 22 height 9
click at [450, 508] on div "Undo" at bounding box center [448, 507] width 22 height 9
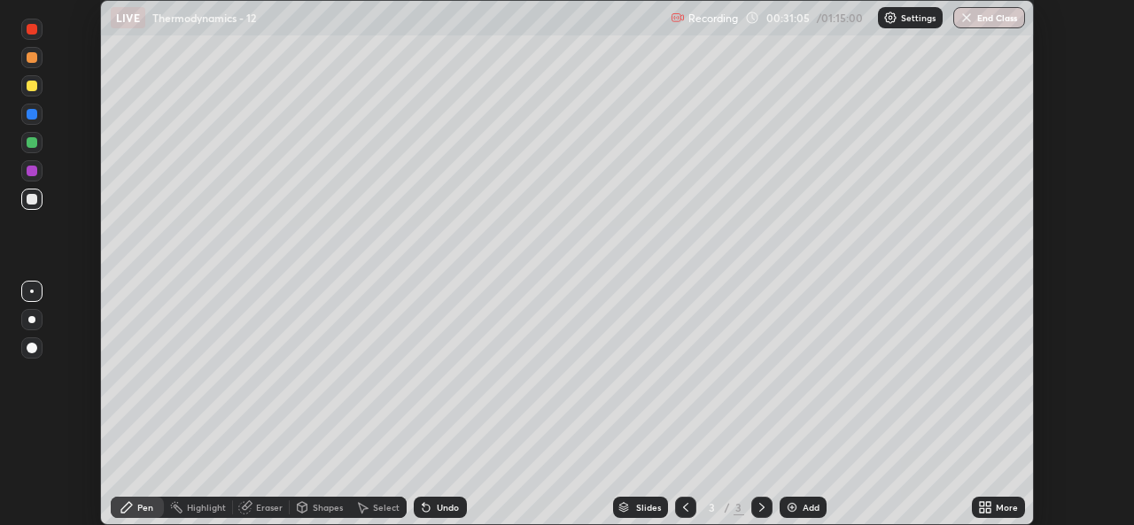
click at [432, 508] on div "Undo" at bounding box center [440, 507] width 53 height 21
